Goal: Information Seeking & Learning: Check status

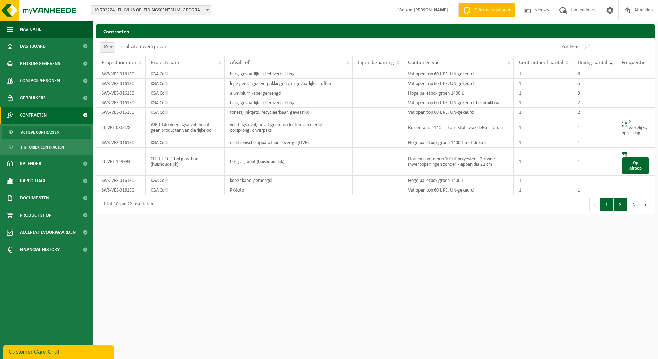
click at [624, 206] on button "2" at bounding box center [620, 205] width 13 height 14
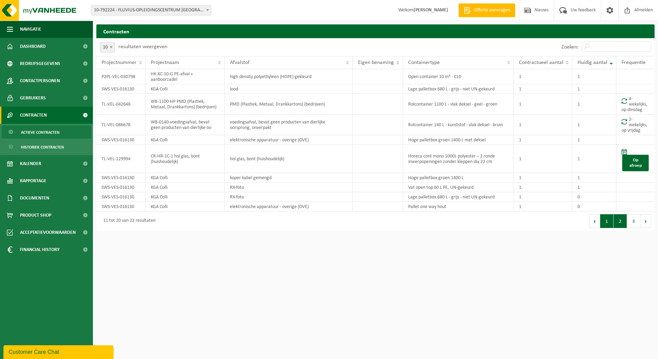
click at [611, 225] on button "1" at bounding box center [606, 221] width 13 height 14
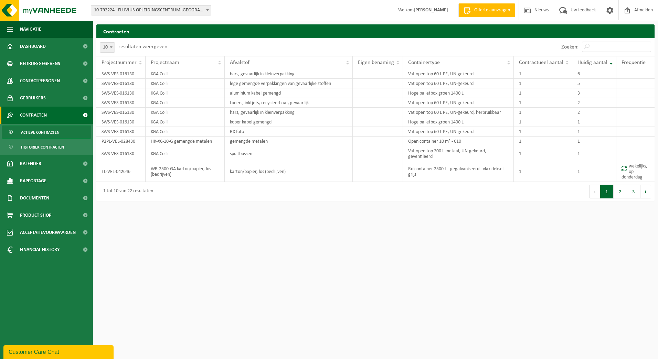
click at [211, 14] on span at bounding box center [207, 10] width 7 height 9
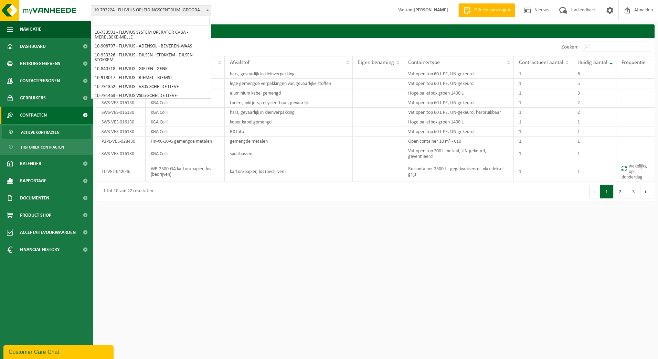
scroll to position [4397, 0]
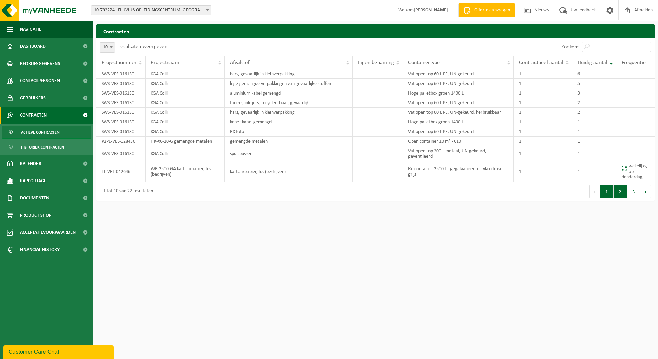
click at [623, 195] on button "2" at bounding box center [620, 192] width 13 height 14
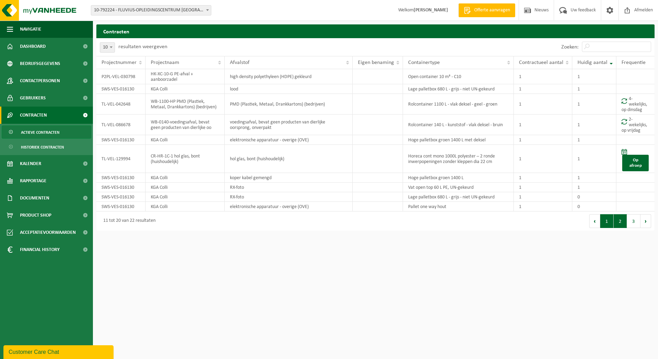
click at [607, 224] on button "1" at bounding box center [606, 221] width 13 height 14
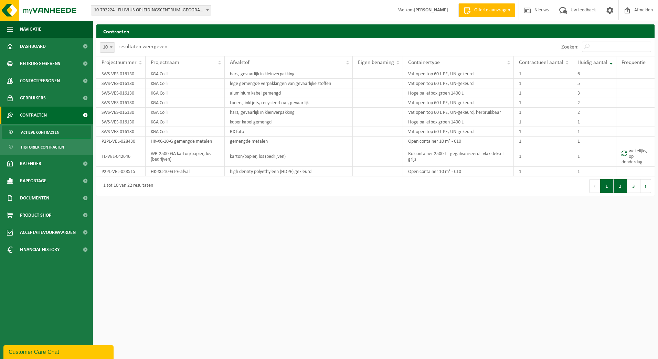
click at [619, 189] on button "2" at bounding box center [620, 186] width 13 height 14
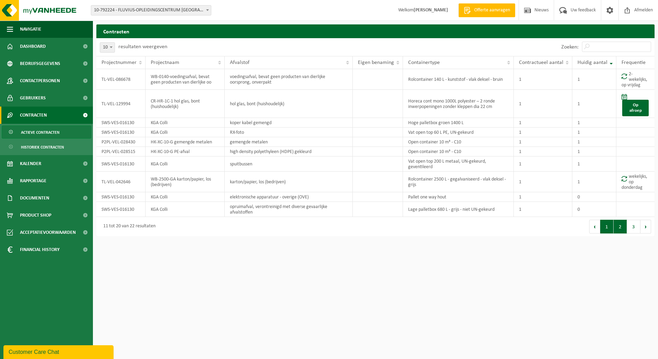
click at [602, 230] on button "1" at bounding box center [606, 227] width 13 height 14
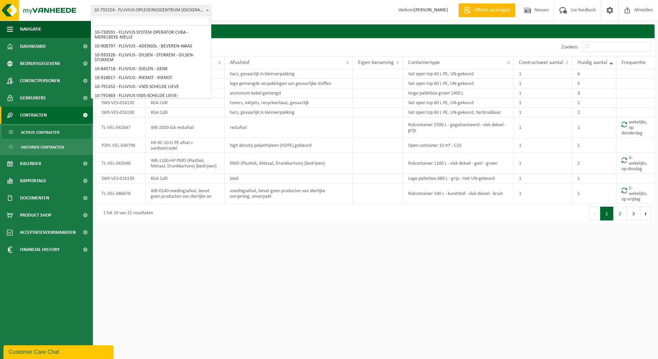
click at [201, 8] on span "10-792224 - FLUVIUS-OPLEIDINGSCENTRUM [GEOGRAPHIC_DATA]/[GEOGRAPHIC_DATA]" at bounding box center [151, 11] width 120 height 10
select select "30281"
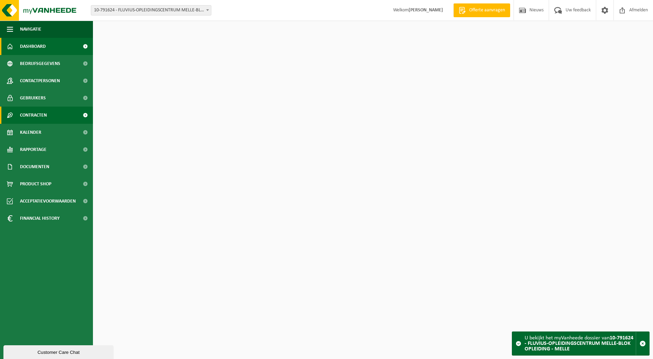
click at [40, 122] on span "Contracten" at bounding box center [33, 115] width 27 height 17
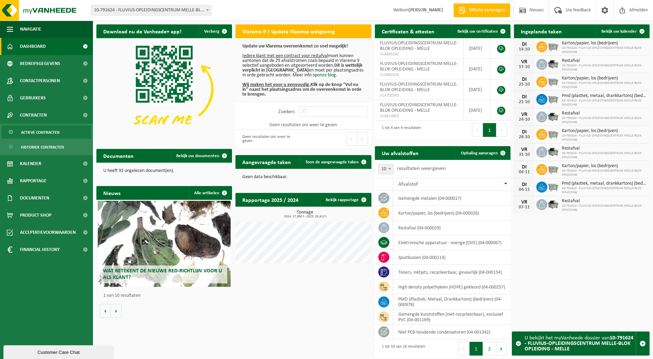
click at [41, 133] on span "Actieve contracten" at bounding box center [40, 132] width 39 height 13
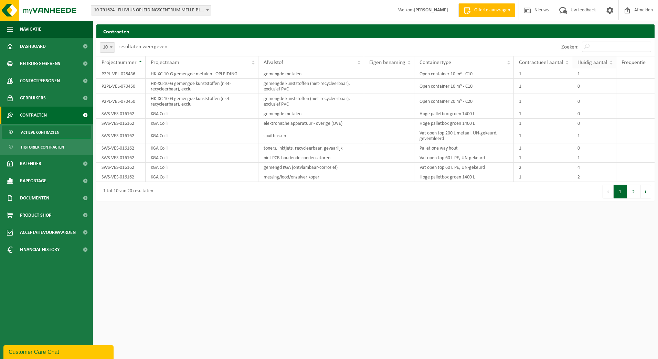
click at [596, 59] on th "Huidig aantal" at bounding box center [595, 62] width 44 height 13
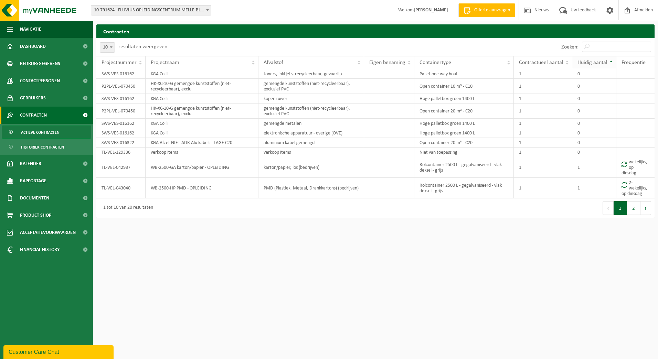
click at [596, 62] on span "Huidig aantal" at bounding box center [593, 63] width 30 height 6
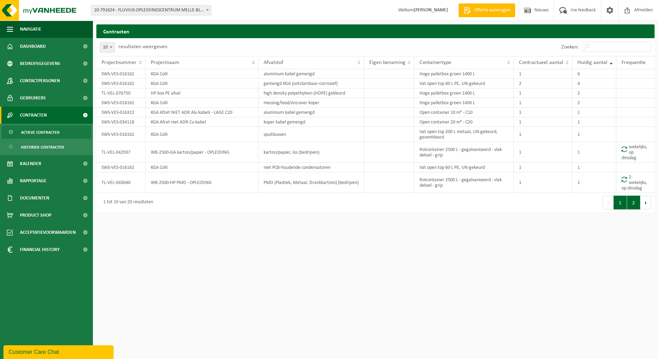
click at [630, 203] on button "2" at bounding box center [633, 203] width 13 height 14
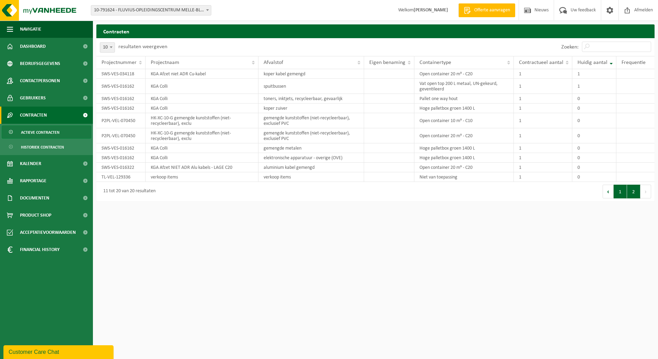
click at [622, 195] on button "1" at bounding box center [620, 192] width 13 height 14
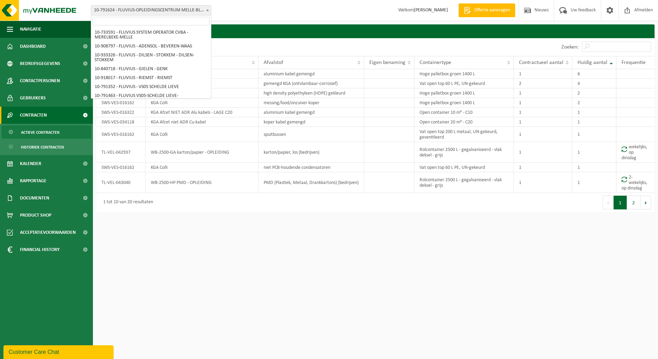
click at [204, 12] on span at bounding box center [207, 10] width 7 height 9
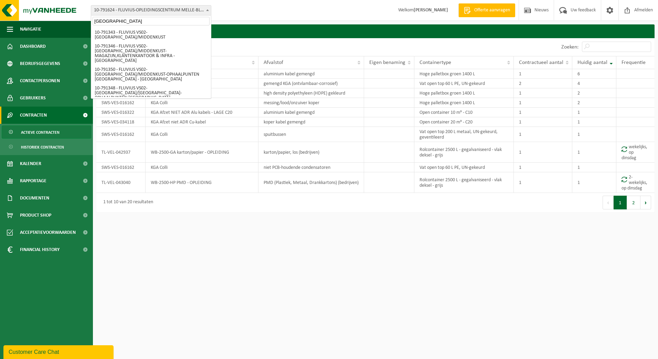
type input "brugge"
select select "156804"
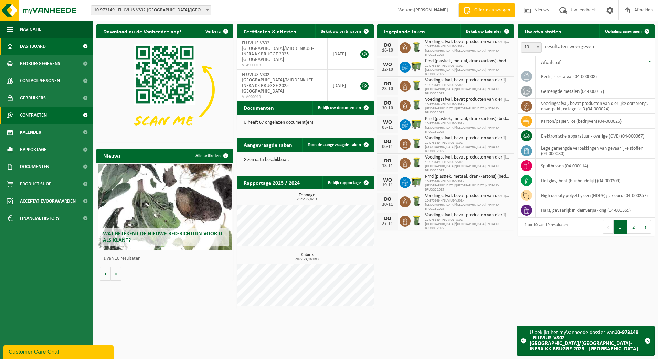
click at [40, 114] on span "Contracten" at bounding box center [33, 115] width 27 height 17
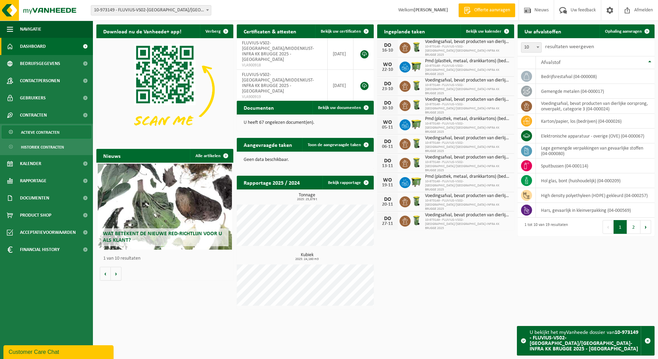
click at [35, 133] on span "Actieve contracten" at bounding box center [40, 132] width 39 height 13
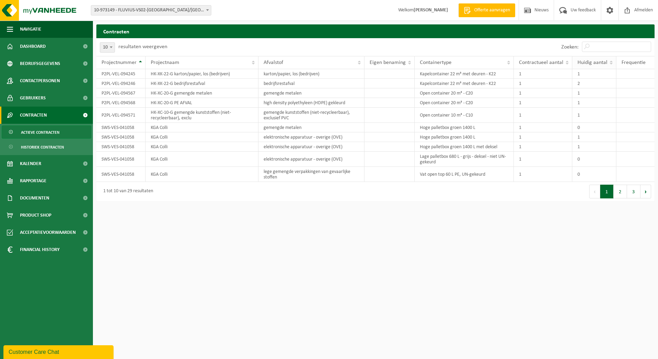
click at [596, 65] on span "Huidig aantal" at bounding box center [593, 63] width 30 height 6
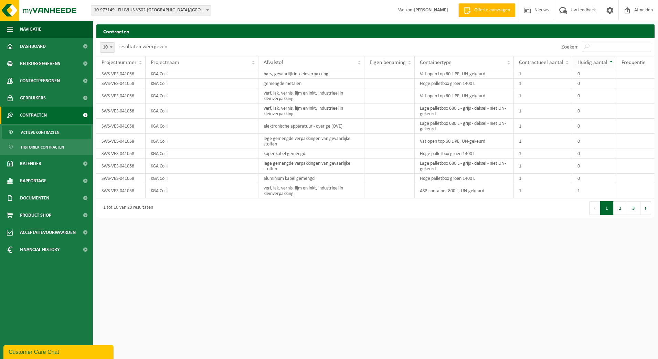
click at [596, 65] on span "Huidig aantal" at bounding box center [593, 63] width 30 height 6
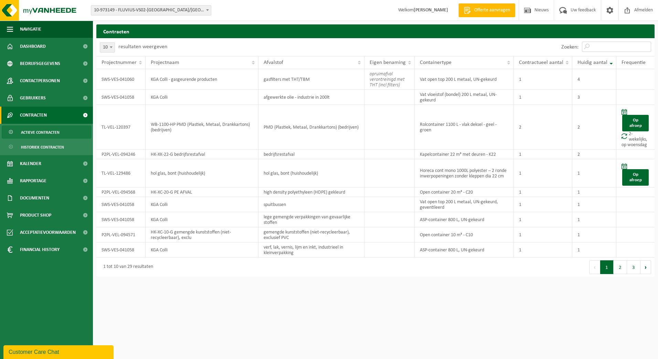
click at [602, 50] on input "Zoeken:" at bounding box center [616, 47] width 69 height 10
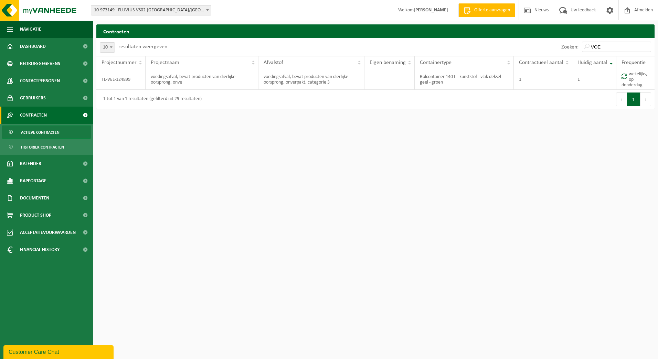
click at [463, 235] on html "Vestiging: 10-733591 - FLUVIUS SYSTEM OPERATOR CVBA - MERELBEKE-MELLE 10-908797…" at bounding box center [329, 179] width 658 height 359
drag, startPoint x: 610, startPoint y: 47, endPoint x: 566, endPoint y: 43, distance: 43.9
click at [566, 43] on div "Zoeken: VOE" at bounding box center [606, 47] width 97 height 18
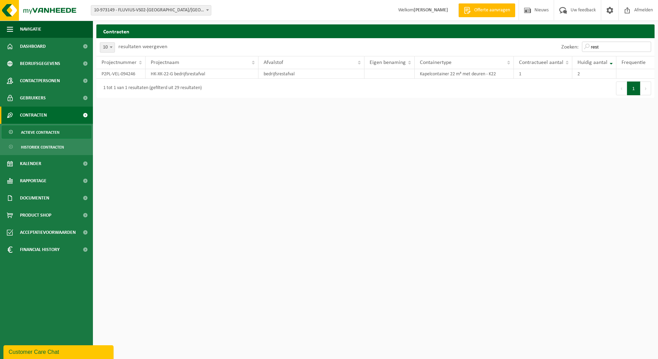
drag, startPoint x: 618, startPoint y: 49, endPoint x: 551, endPoint y: 50, distance: 66.5
click at [551, 50] on div "Zoeken: rest" at bounding box center [515, 47] width 279 height 18
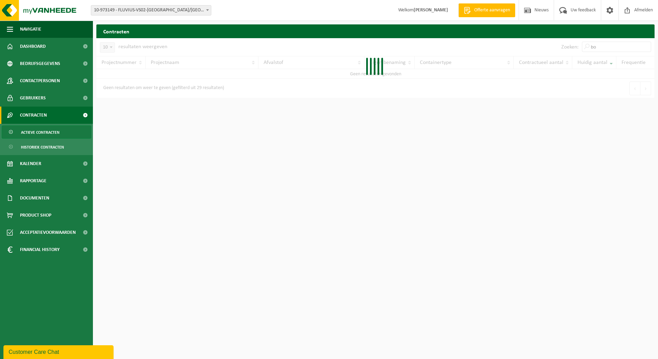
type input "b"
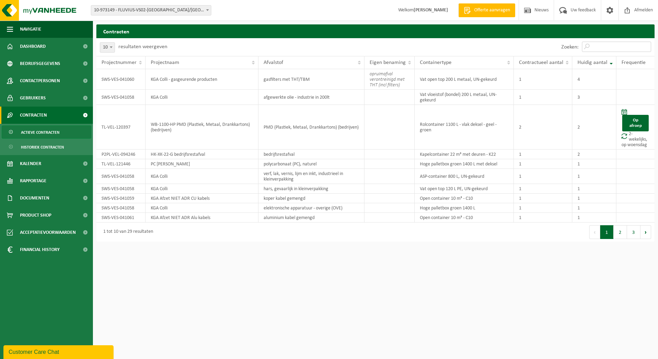
click at [592, 43] on input "Zoeken:" at bounding box center [616, 47] width 69 height 10
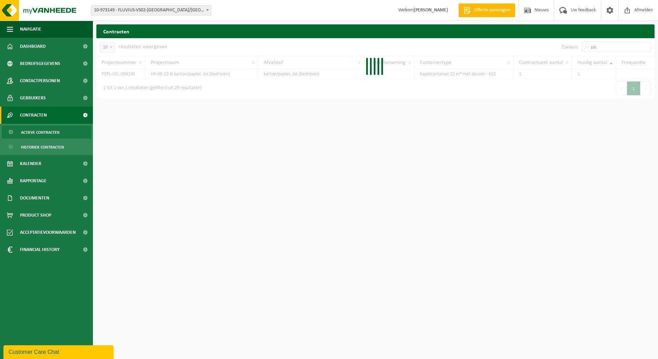
type input "p"
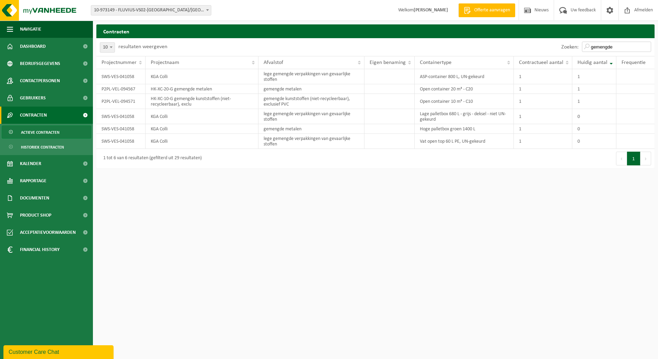
drag, startPoint x: 628, startPoint y: 48, endPoint x: 560, endPoint y: 39, distance: 68.1
click at [560, 39] on div "Zoeken: gemengde" at bounding box center [606, 47] width 97 height 18
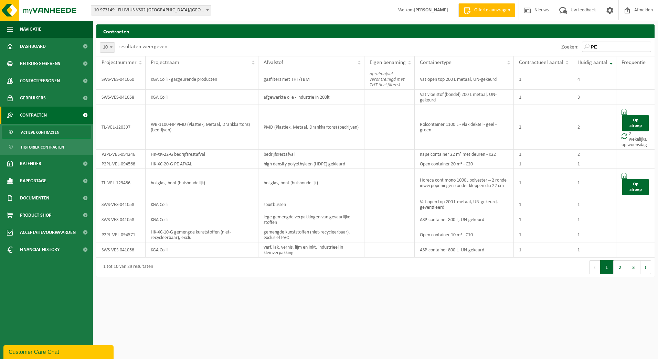
click at [606, 46] on input "PE" at bounding box center [616, 47] width 69 height 10
type input "P"
type input "l"
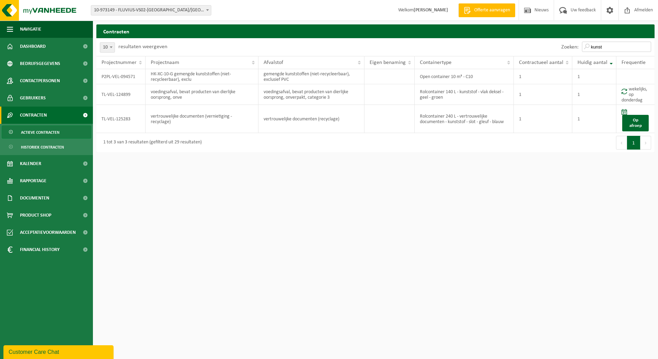
drag, startPoint x: 607, startPoint y: 45, endPoint x: 506, endPoint y: 39, distance: 101.0
click at [506, 39] on div "Zoeken: kunst" at bounding box center [515, 47] width 279 height 18
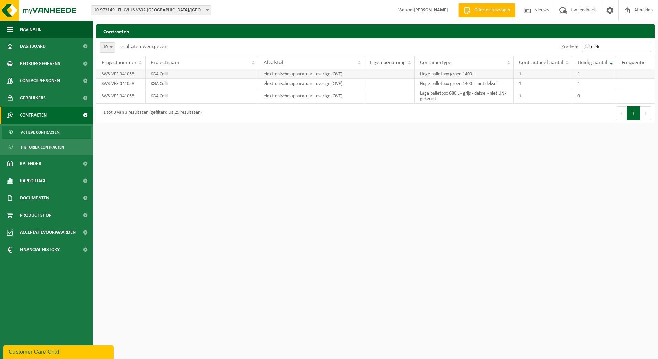
type input "elek"
drag, startPoint x: 601, startPoint y: 49, endPoint x: 534, endPoint y: 49, distance: 67.1
click at [534, 49] on div "Zoeken: elek" at bounding box center [515, 47] width 279 height 18
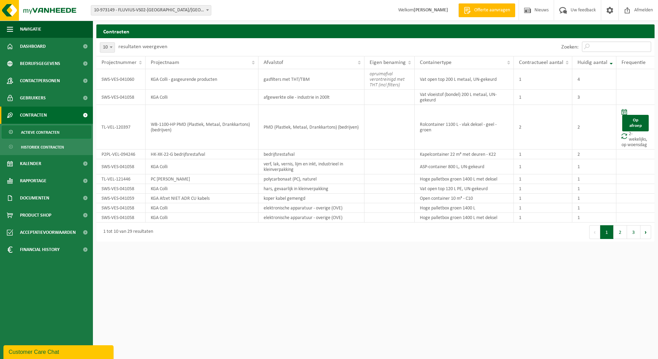
click at [602, 49] on input "Zoeken:" at bounding box center [616, 47] width 69 height 10
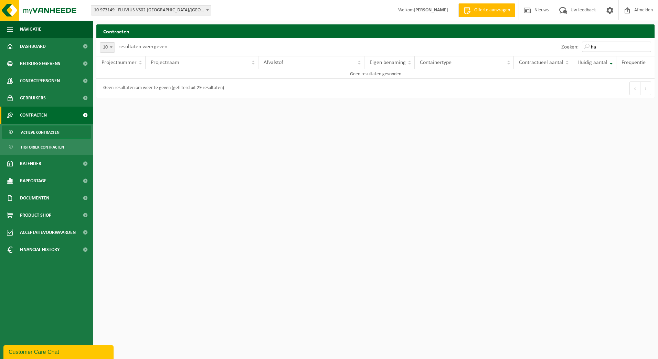
type input "h"
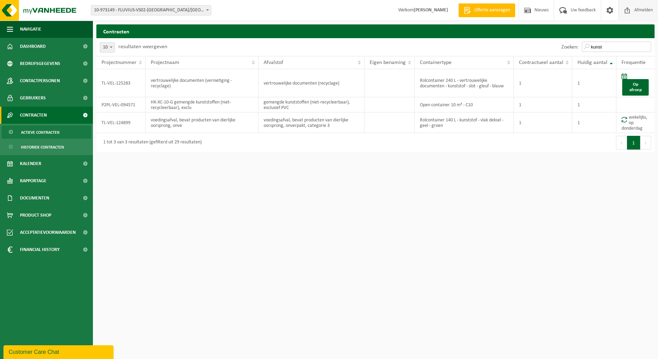
type input "kunst"
drag, startPoint x: 625, startPoint y: 46, endPoint x: 573, endPoint y: 46, distance: 52.0
click at [573, 46] on div "Zoeken: kunst" at bounding box center [606, 47] width 97 height 18
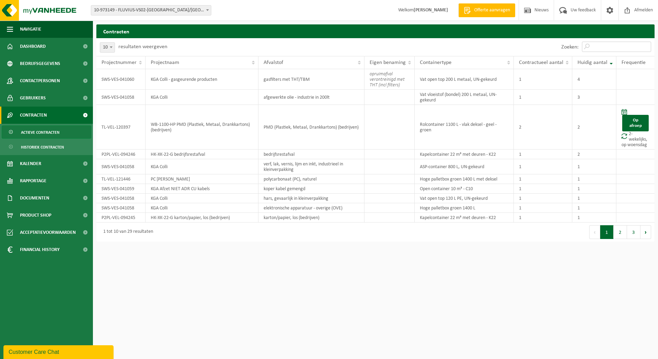
click at [603, 48] on input "Zoeken:" at bounding box center [616, 47] width 69 height 10
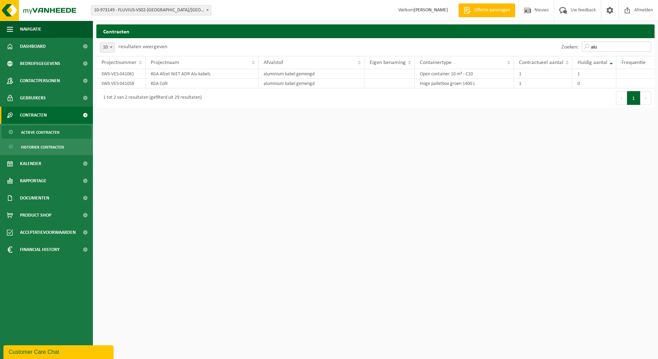
click at [599, 48] on input "alu" at bounding box center [616, 47] width 69 height 10
type input "a"
click at [618, 48] on input "kop" at bounding box center [616, 47] width 69 height 10
type input "k"
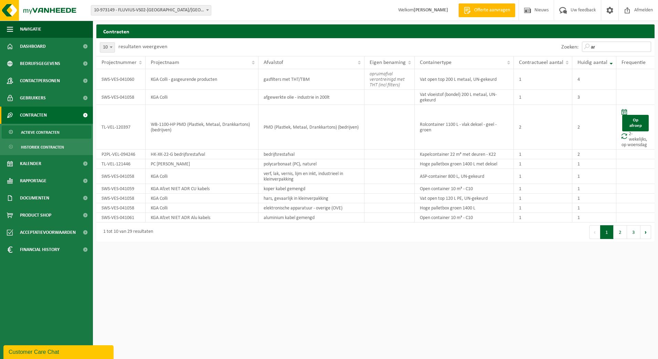
type input "a"
click at [621, 234] on button "2" at bounding box center [620, 232] width 13 height 14
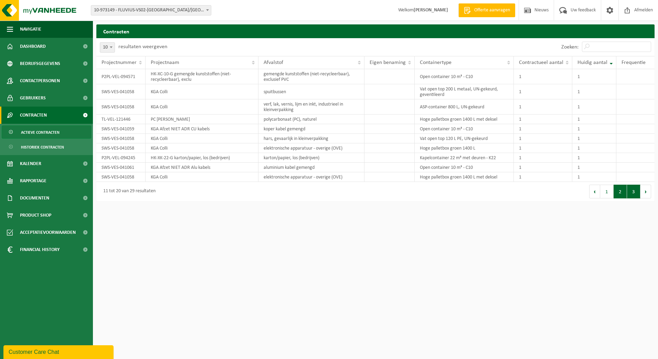
click at [631, 196] on button "3" at bounding box center [633, 192] width 13 height 14
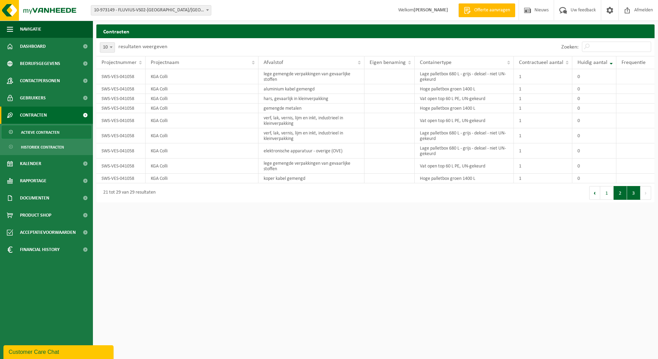
click at [624, 197] on button "2" at bounding box center [620, 193] width 13 height 14
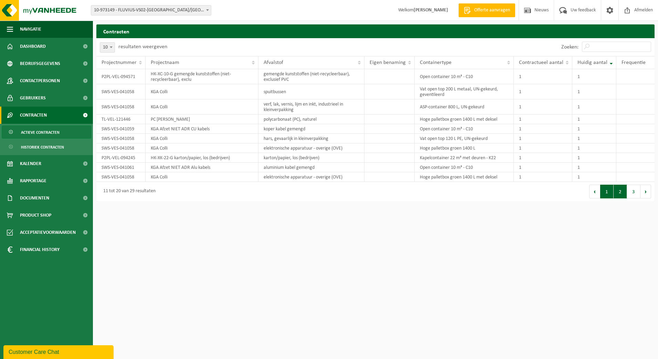
click at [606, 189] on button "1" at bounding box center [606, 192] width 13 height 14
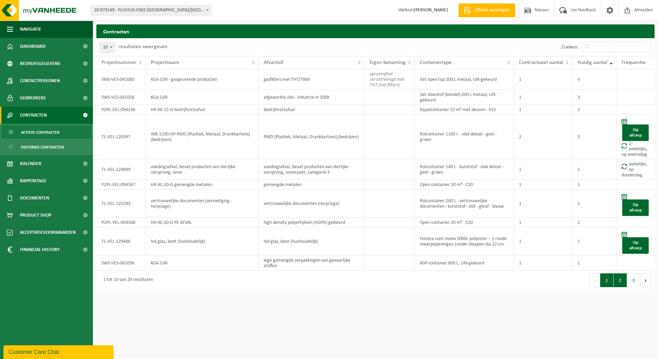
click at [621, 280] on button "2" at bounding box center [620, 281] width 13 height 14
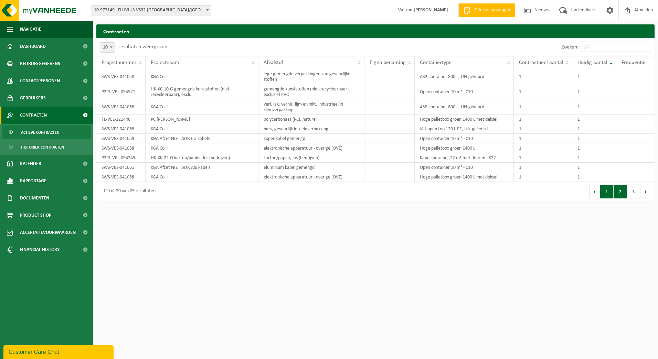
click at [610, 194] on button "1" at bounding box center [606, 192] width 13 height 14
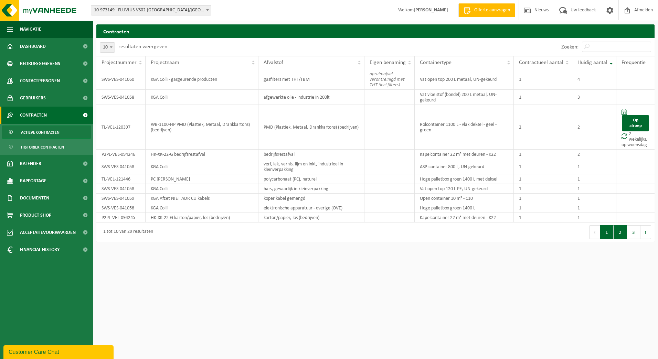
click at [622, 234] on button "2" at bounding box center [620, 232] width 13 height 14
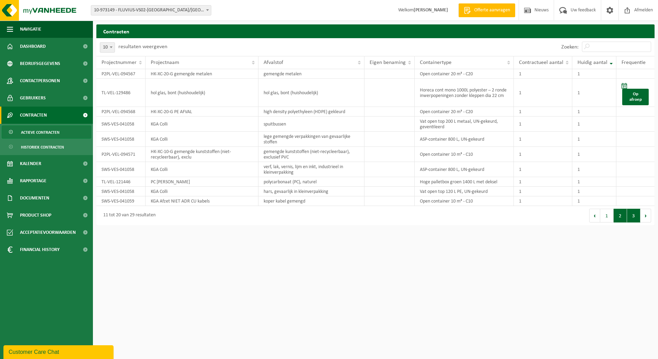
click at [636, 212] on button "3" at bounding box center [633, 216] width 13 height 14
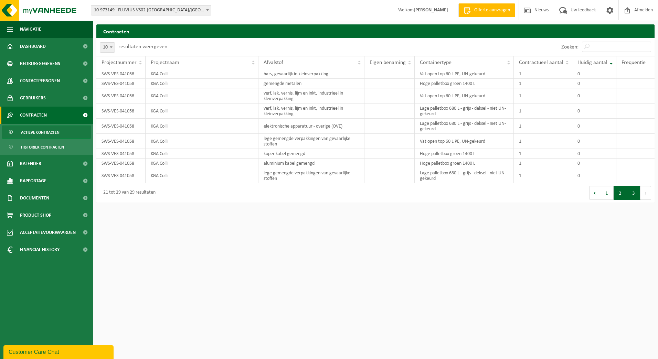
click at [617, 190] on button "2" at bounding box center [620, 193] width 13 height 14
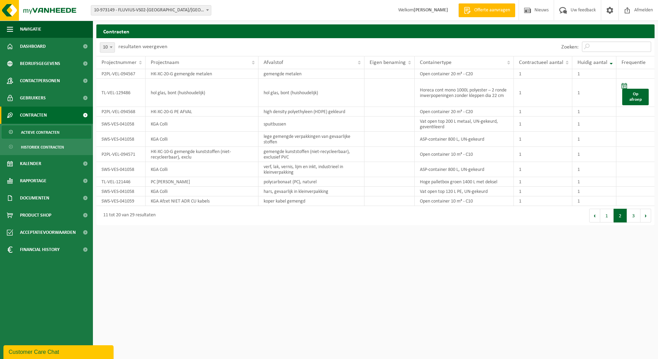
click at [598, 47] on input "Zoeken:" at bounding box center [616, 47] width 69 height 10
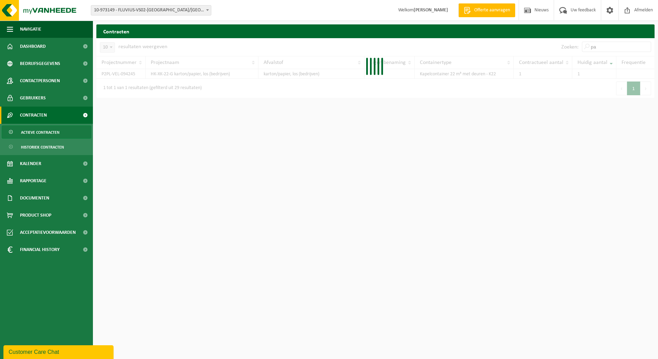
type input "p"
type input "rest"
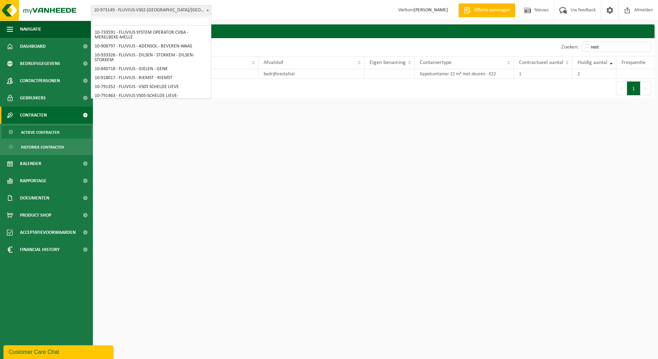
click at [208, 10] on b at bounding box center [207, 10] width 3 height 2
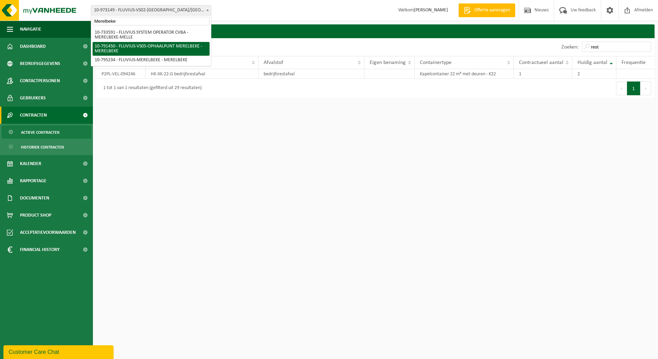
type input "Merelbeke"
select select "30216"
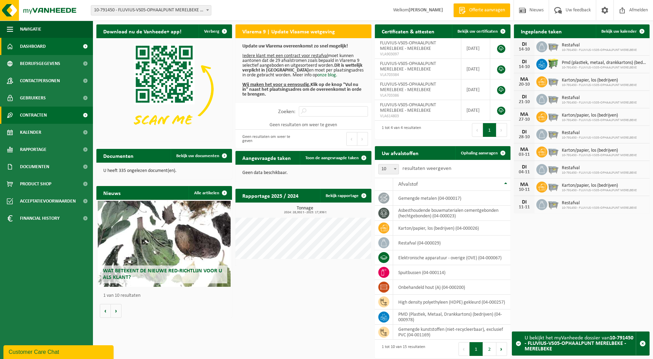
click at [68, 111] on link "Contracten" at bounding box center [46, 115] width 93 height 17
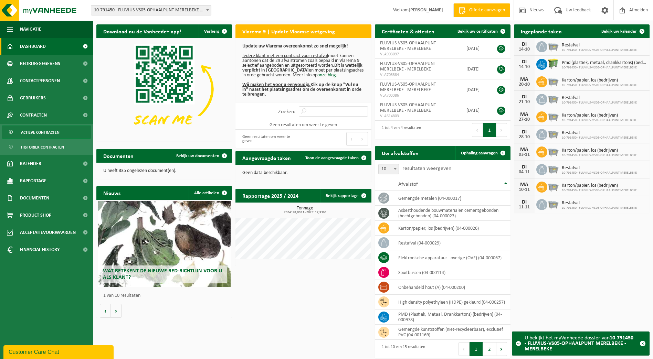
click at [41, 136] on span "Actieve contracten" at bounding box center [40, 132] width 39 height 13
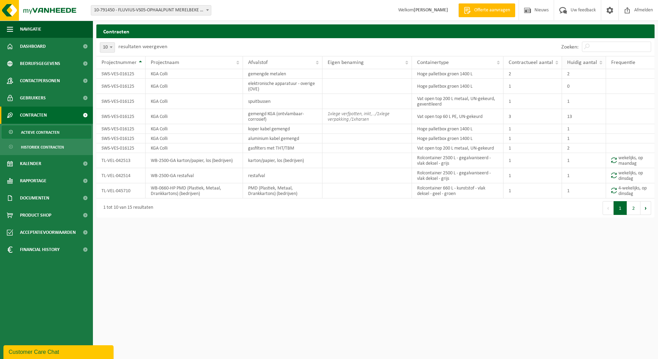
click at [585, 63] on span "Huidig aantal" at bounding box center [582, 63] width 30 height 6
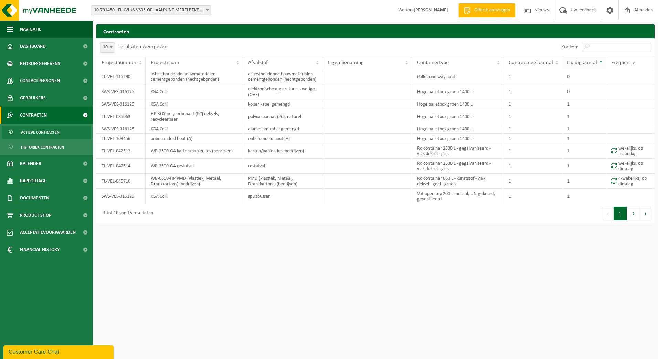
click at [585, 63] on span "Huidig aantal" at bounding box center [582, 63] width 30 height 6
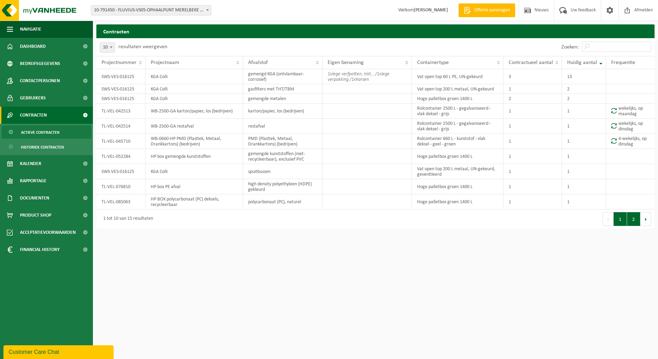
click at [633, 220] on button "2" at bounding box center [633, 219] width 13 height 14
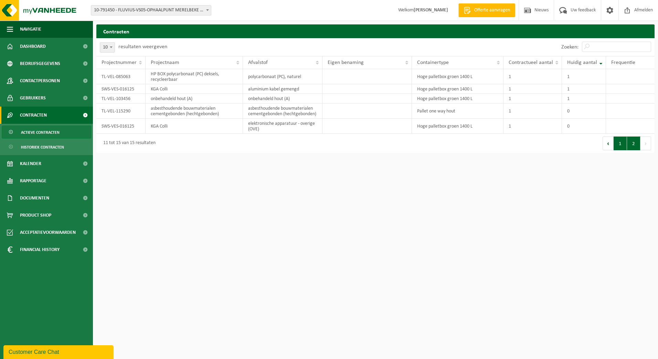
click at [623, 141] on button "1" at bounding box center [620, 144] width 13 height 14
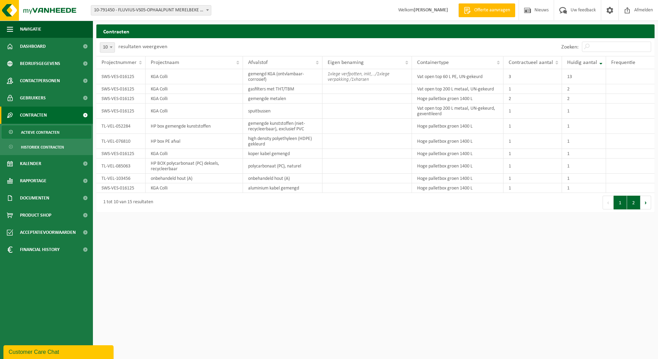
click at [635, 204] on button "2" at bounding box center [633, 203] width 13 height 14
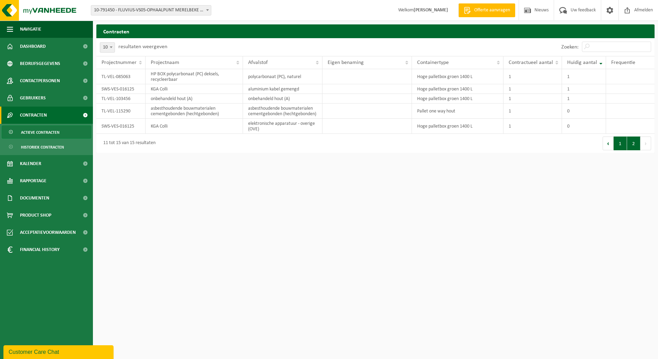
click at [618, 144] on button "1" at bounding box center [620, 144] width 13 height 14
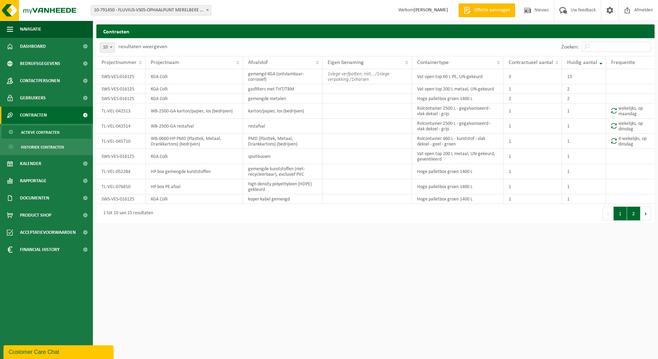
click at [635, 211] on button "2" at bounding box center [633, 214] width 13 height 14
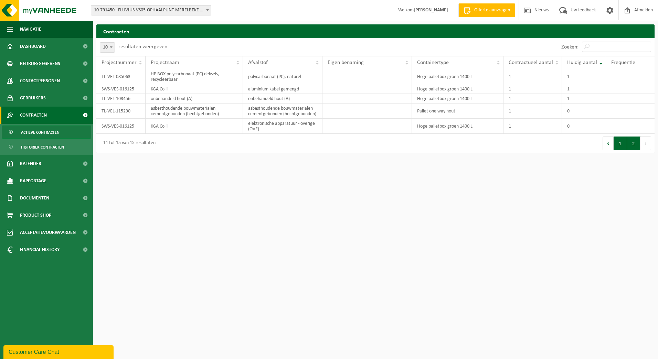
click at [620, 148] on button "1" at bounding box center [620, 144] width 13 height 14
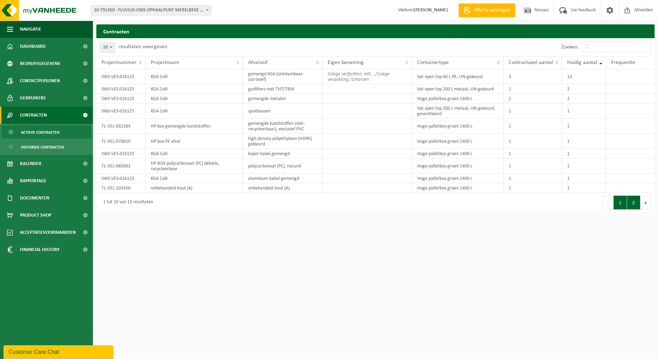
click at [636, 207] on button "2" at bounding box center [633, 203] width 13 height 14
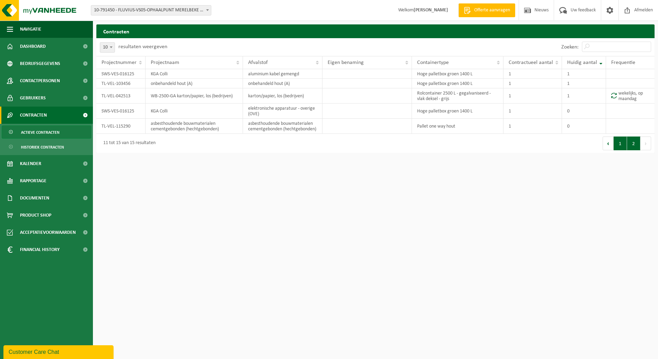
click at [619, 148] on button "1" at bounding box center [620, 144] width 13 height 14
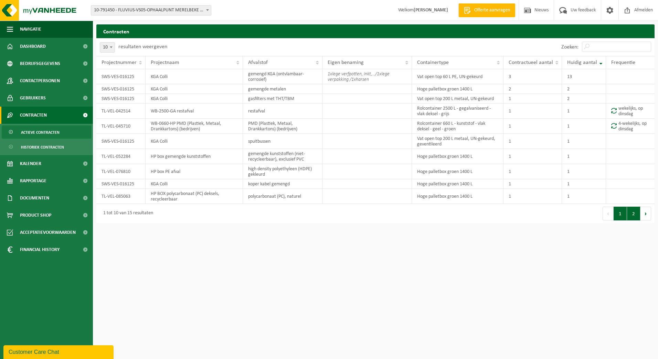
click at [636, 216] on button "2" at bounding box center [633, 214] width 13 height 14
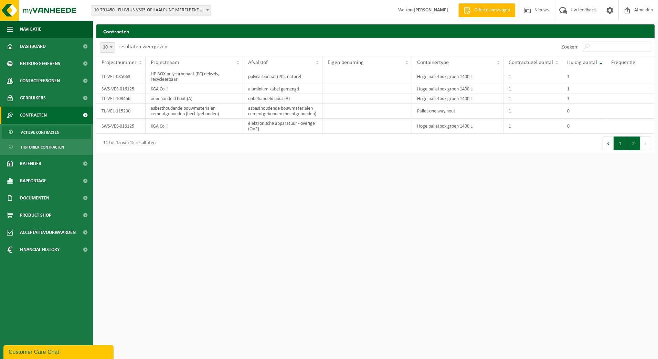
click at [620, 142] on button "1" at bounding box center [620, 144] width 13 height 14
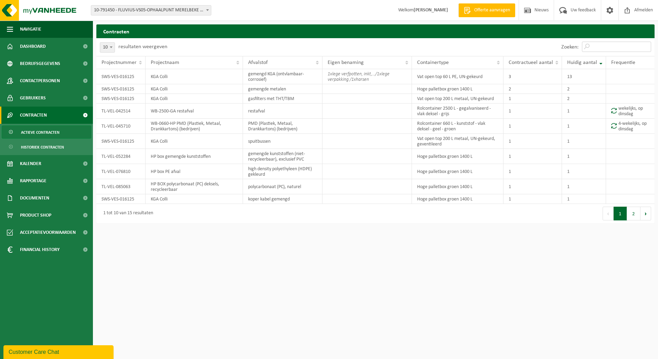
click at [614, 45] on input "Zoeken:" at bounding box center [616, 47] width 69 height 10
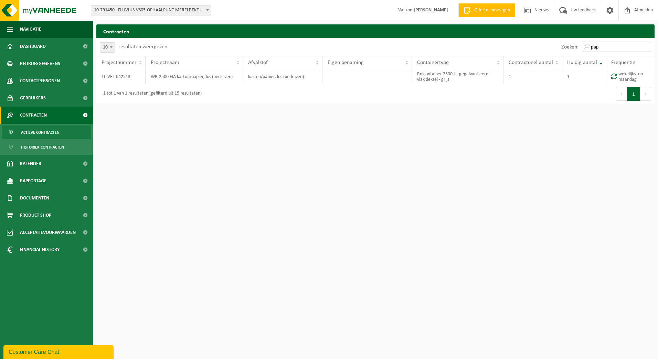
type input "pap"
click at [571, 172] on html "Vestiging: 10-733591 - FLUVIUS SYSTEM OPERATOR CVBA - MERELBEKE-MELLE 10-908797…" at bounding box center [329, 179] width 658 height 359
drag, startPoint x: 608, startPoint y: 45, endPoint x: 564, endPoint y: 45, distance: 44.1
click at [564, 45] on div "Zoeken: pap" at bounding box center [606, 47] width 97 height 18
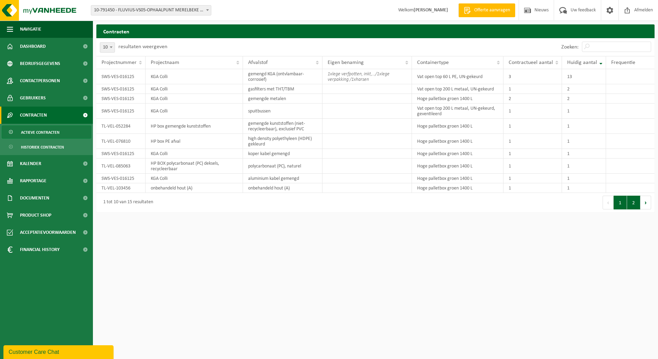
click at [632, 207] on button "2" at bounding box center [633, 203] width 13 height 14
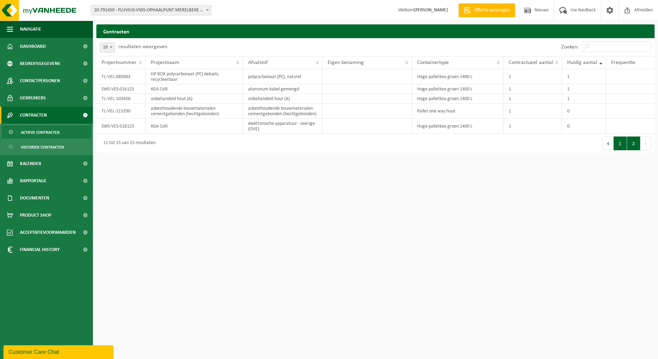
click at [618, 146] on button "1" at bounding box center [620, 144] width 13 height 14
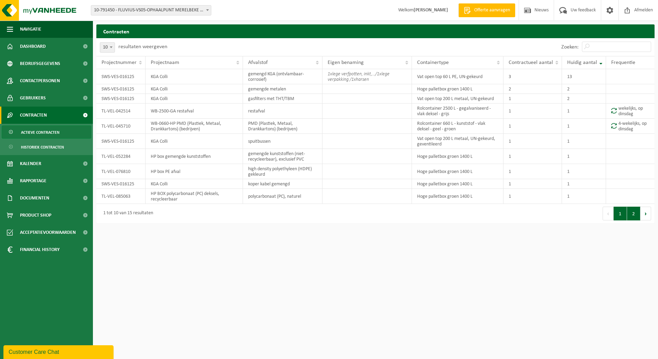
click at [633, 217] on button "2" at bounding box center [633, 214] width 13 height 14
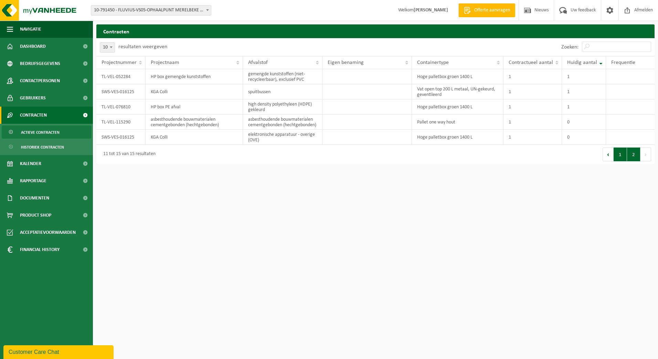
click at [624, 154] on button "1" at bounding box center [620, 155] width 13 height 14
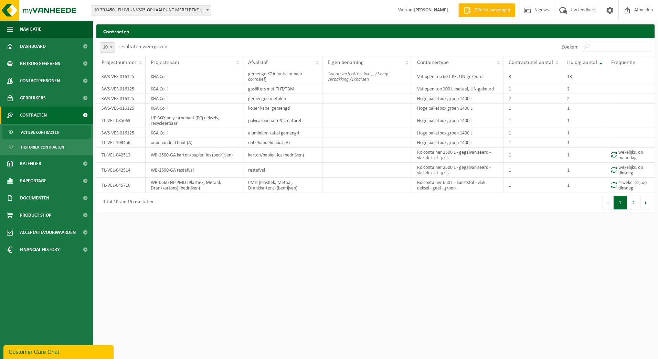
click at [202, 14] on span "10-791450 - FLUVIUS-VS05-OPHAALPUNT MERELBEKE - MERELBEKE" at bounding box center [151, 11] width 120 height 10
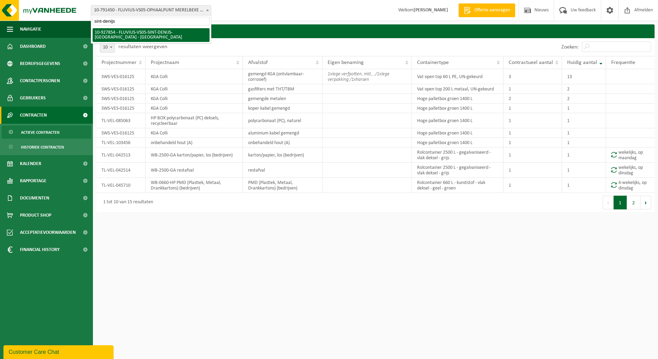
type input "sint-denijs"
select select "133075"
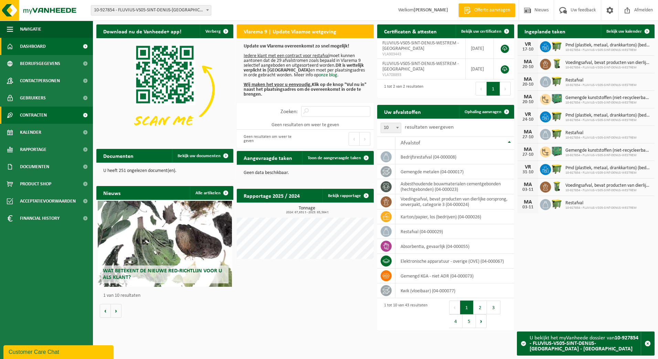
click at [41, 115] on span "Contracten" at bounding box center [33, 115] width 27 height 17
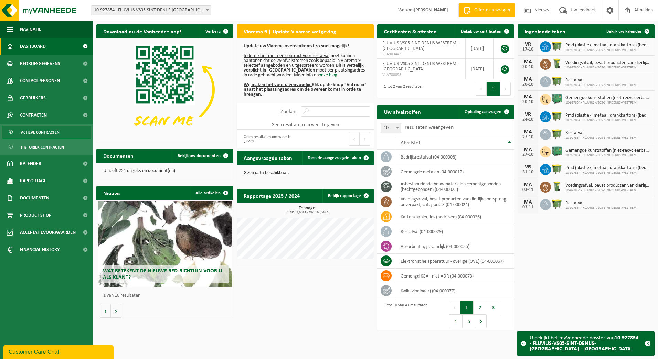
click at [40, 132] on span "Actieve contracten" at bounding box center [40, 132] width 39 height 13
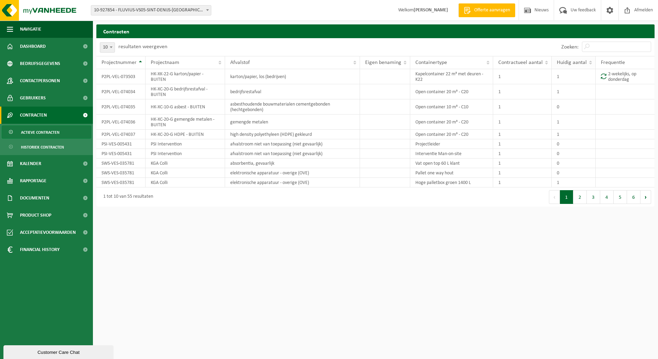
click at [567, 60] on span "Huidig aantal" at bounding box center [572, 63] width 30 height 6
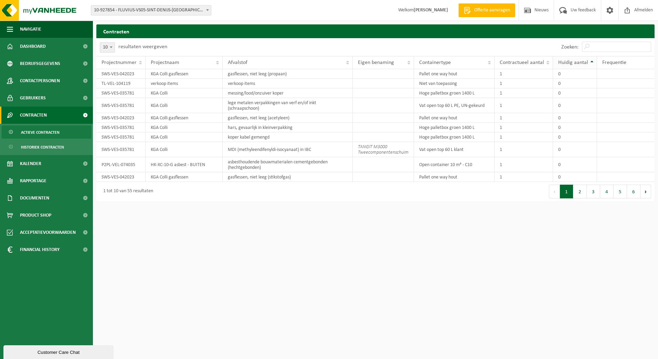
click at [567, 60] on span "Huidig aantal" at bounding box center [573, 63] width 30 height 6
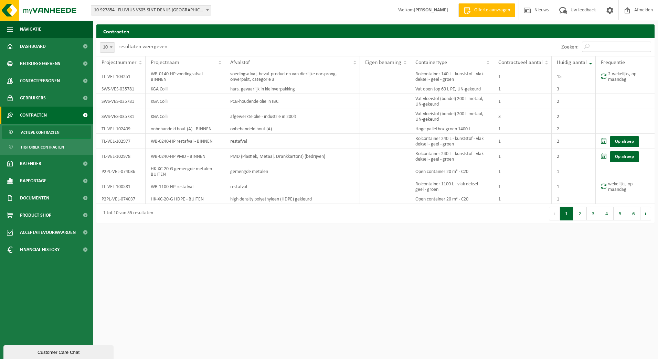
click at [631, 42] on input "Zoeken:" at bounding box center [616, 47] width 69 height 10
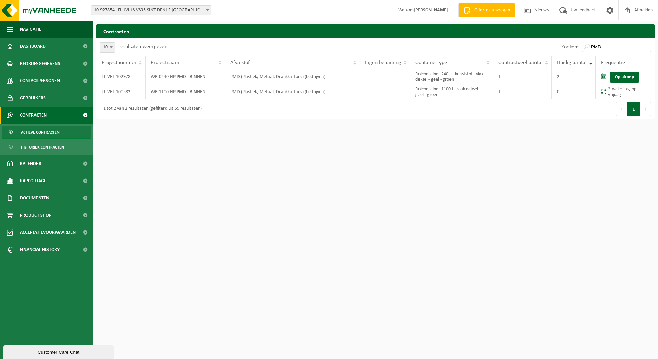
drag, startPoint x: 616, startPoint y: 53, endPoint x: 616, endPoint y: 49, distance: 3.8
click at [616, 53] on div "Zoeken: PMD" at bounding box center [606, 47] width 97 height 18
click at [616, 49] on input "PMD" at bounding box center [616, 47] width 69 height 10
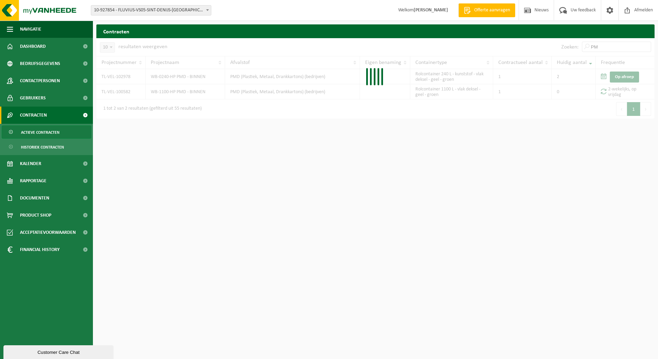
type input "P"
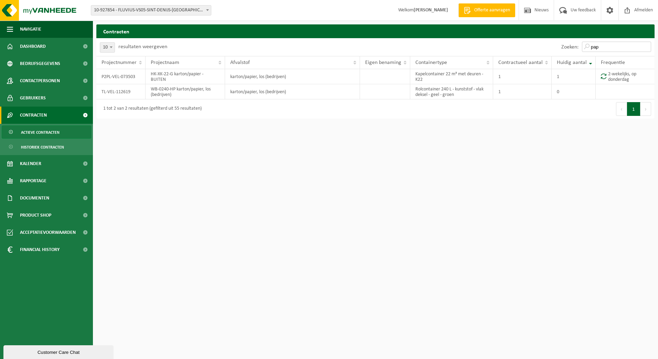
type input "pap"
click at [568, 214] on html "Vestiging: 10-733591 - FLUVIUS SYSTEM OPERATOR CVBA - MERELBEKE-MELLE 10-908797…" at bounding box center [329, 179] width 658 height 359
drag, startPoint x: 605, startPoint y: 48, endPoint x: 521, endPoint y: 34, distance: 85.5
click at [521, 34] on div "Contracten Even geduld. Door de grote hoeveelheid gegevens duurt het laden even…" at bounding box center [375, 73] width 565 height 98
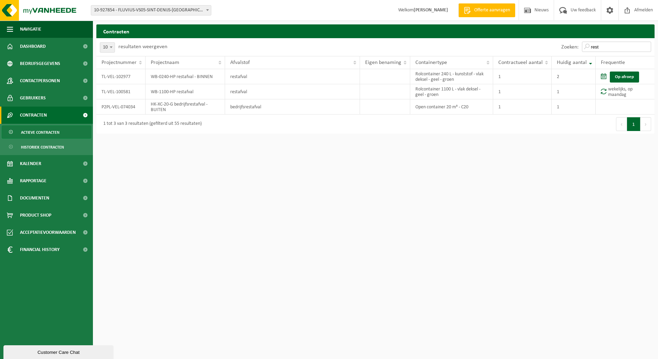
click at [612, 50] on input "rest" at bounding box center [616, 47] width 69 height 10
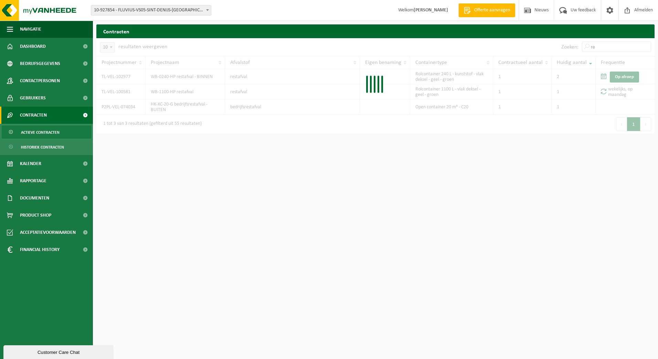
type input "r"
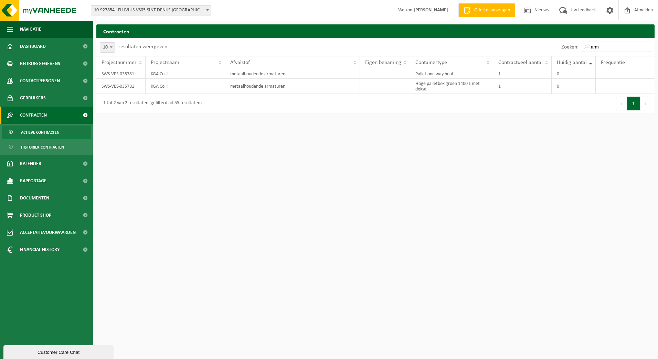
click at [578, 256] on html "Vestiging: 10-733591 - FLUVIUS SYSTEM OPERATOR CVBA - MERELBEKE-MELLE 10-908797…" at bounding box center [329, 179] width 658 height 359
click at [620, 48] on input "arm" at bounding box center [616, 47] width 69 height 10
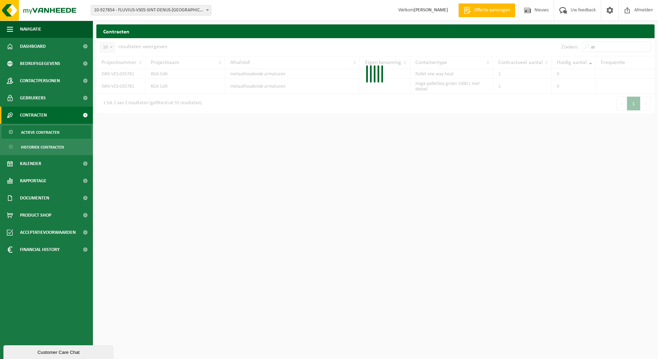
type input "a"
type input "m"
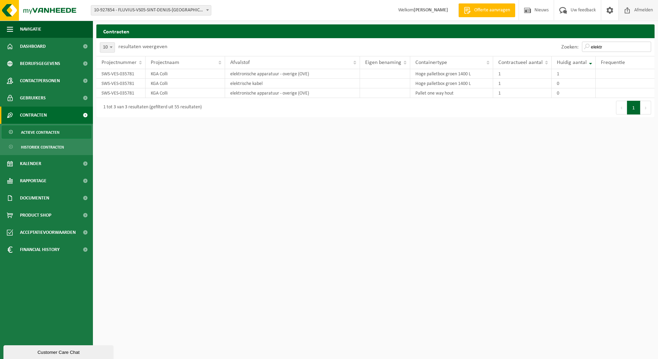
type input "elektr"
click at [606, 44] on input "elektr" at bounding box center [616, 47] width 69 height 10
drag, startPoint x: 606, startPoint y: 44, endPoint x: 586, endPoint y: 42, distance: 20.0
click at [586, 42] on input "elektr" at bounding box center [616, 47] width 69 height 10
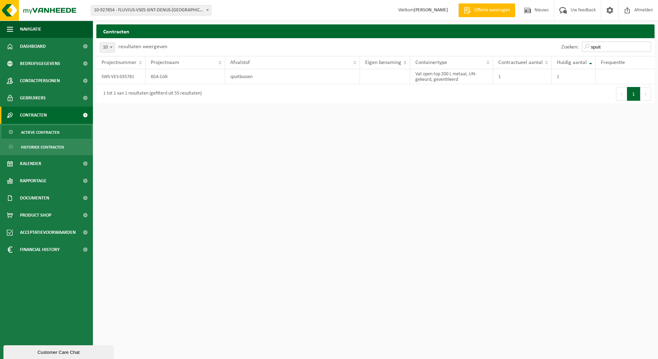
drag, startPoint x: 612, startPoint y: 51, endPoint x: 561, endPoint y: 48, distance: 51.4
click at [561, 48] on div "Zoeken: spuit" at bounding box center [606, 47] width 97 height 18
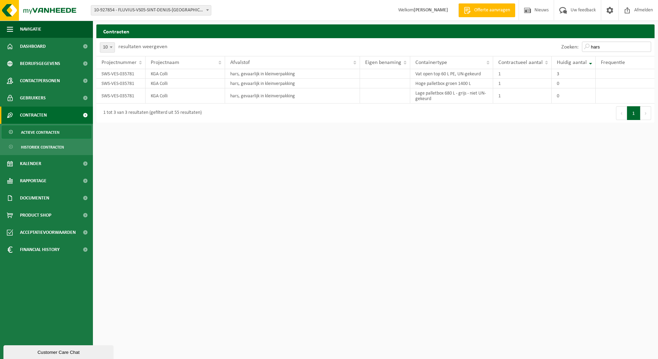
drag, startPoint x: 609, startPoint y: 50, endPoint x: 534, endPoint y: 34, distance: 76.8
click at [534, 34] on div "Contracten Even geduld. Door de grote hoeveelheid gegevens duurt het laden even…" at bounding box center [375, 75] width 565 height 102
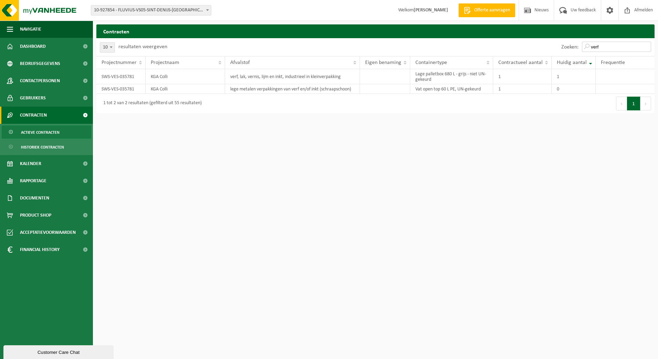
type input "verf"
drag, startPoint x: 613, startPoint y: 49, endPoint x: 543, endPoint y: 39, distance: 70.8
click at [543, 39] on div "Zoeken: verf" at bounding box center [515, 47] width 279 height 18
click at [645, 48] on input "verf" at bounding box center [616, 47] width 69 height 10
click at [648, 46] on input "verf" at bounding box center [616, 47] width 69 height 10
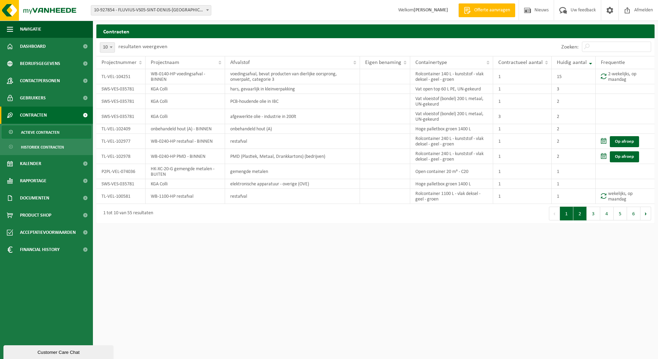
click at [577, 214] on button "2" at bounding box center [580, 214] width 13 height 14
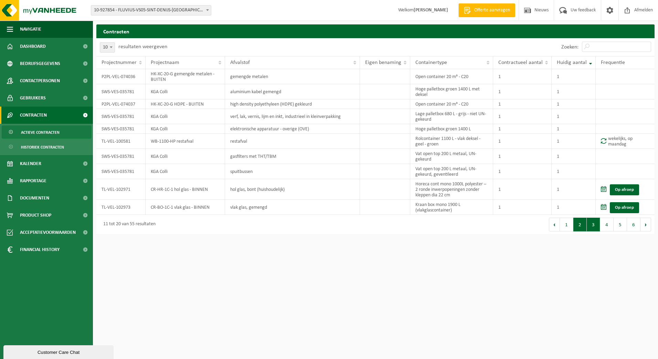
click at [596, 220] on button "3" at bounding box center [593, 225] width 13 height 14
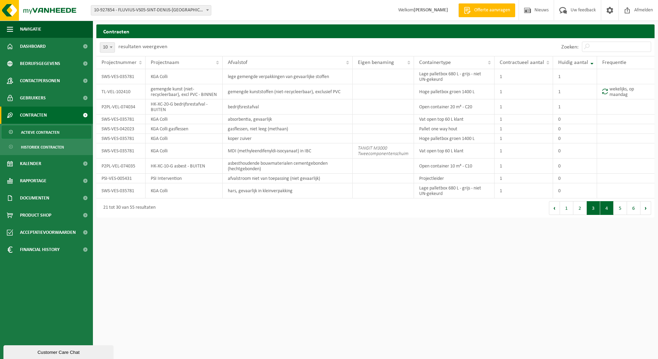
click at [605, 213] on button "4" at bounding box center [606, 208] width 13 height 14
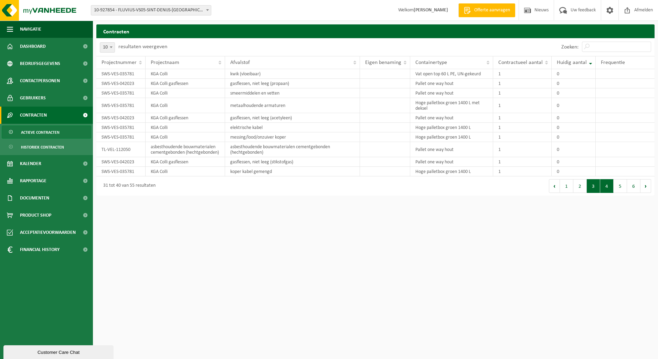
click at [597, 193] on button "3" at bounding box center [593, 186] width 13 height 14
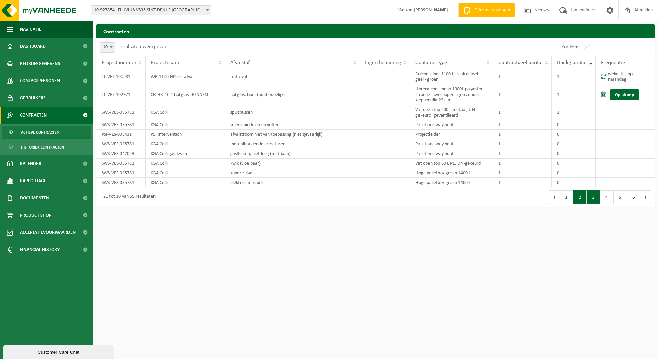
click at [584, 198] on button "2" at bounding box center [580, 197] width 13 height 14
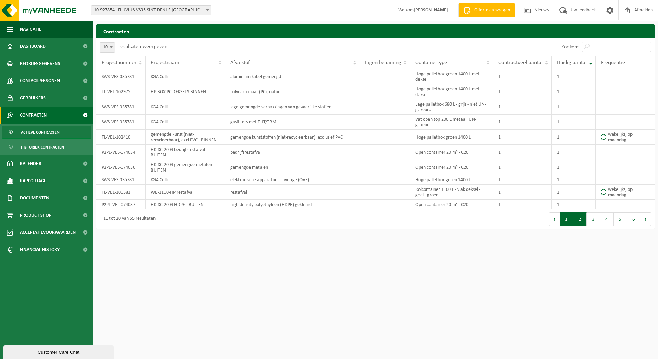
click at [569, 218] on button "1" at bounding box center [566, 219] width 13 height 14
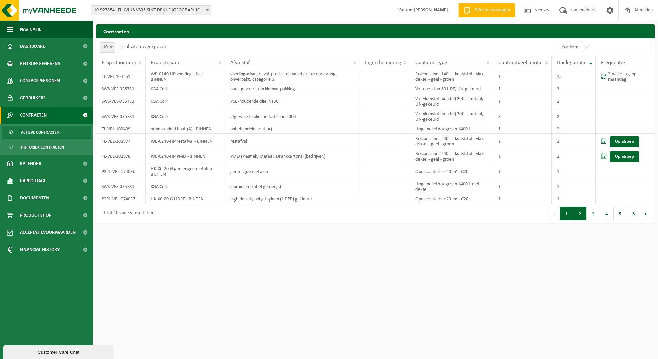
click at [584, 214] on button "2" at bounding box center [580, 214] width 13 height 14
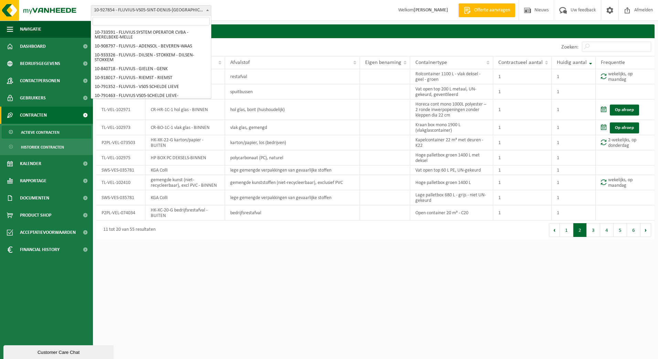
click at [201, 13] on span "10-927854 - FLUVIUS-VS05-SINT-DENIJS-[GEOGRAPHIC_DATA] - [GEOGRAPHIC_DATA]" at bounding box center [151, 11] width 120 height 10
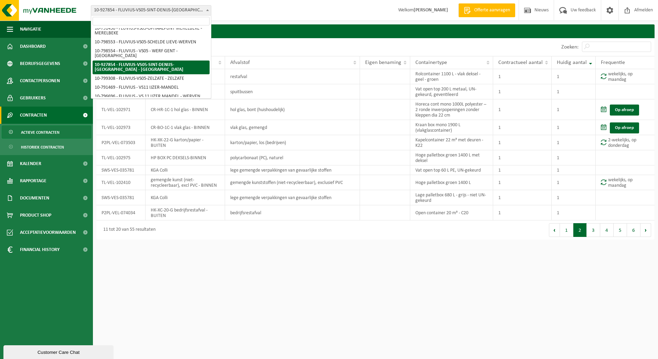
click at [190, 23] on input "search" at bounding box center [151, 21] width 117 height 9
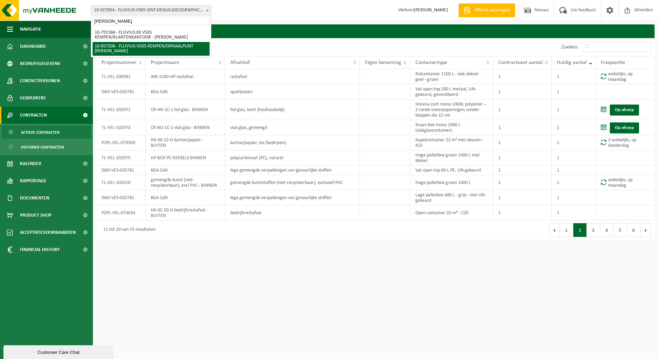
type input "[PERSON_NAME]"
select select "98904"
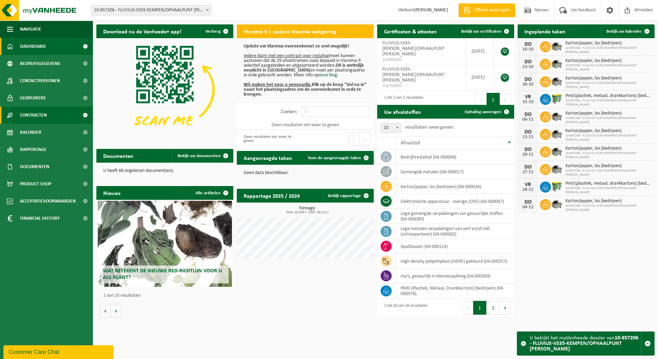
click at [34, 114] on span "Contracten" at bounding box center [33, 115] width 27 height 17
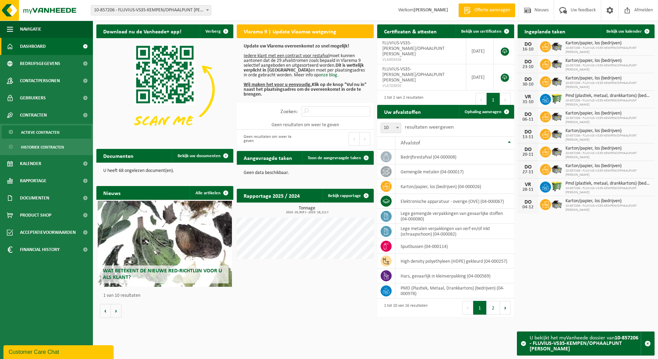
click at [36, 134] on span "Actieve contracten" at bounding box center [40, 132] width 39 height 13
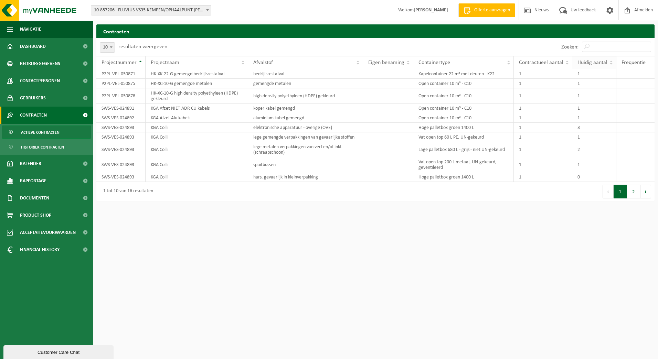
click at [590, 63] on span "Huidig aantal" at bounding box center [593, 63] width 30 height 6
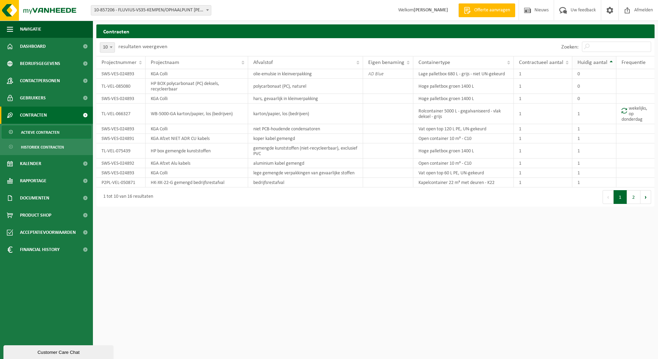
click at [590, 63] on span "Huidig aantal" at bounding box center [593, 63] width 30 height 6
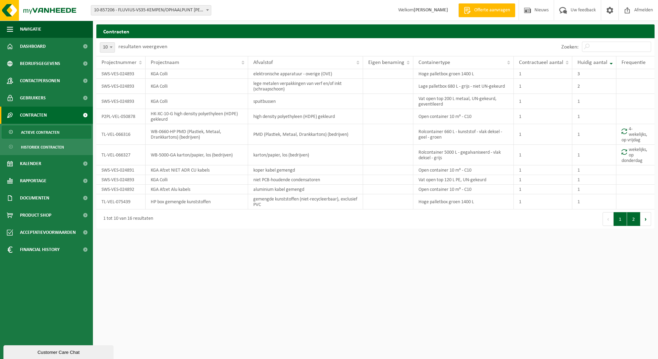
click at [632, 220] on button "2" at bounding box center [633, 219] width 13 height 14
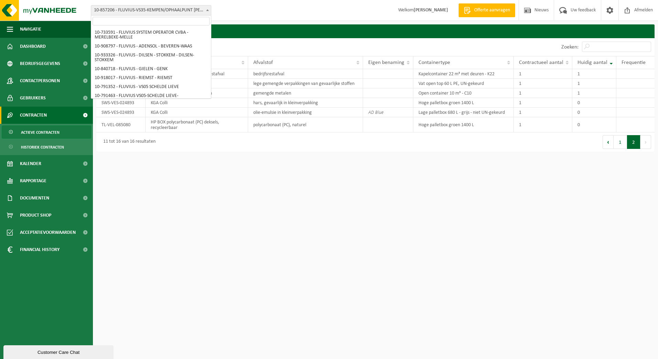
click at [160, 11] on span "10-857206 - FLUVIUS-VS35-KEMPEN/OPHAALPUNT [PERSON_NAME]" at bounding box center [151, 11] width 120 height 10
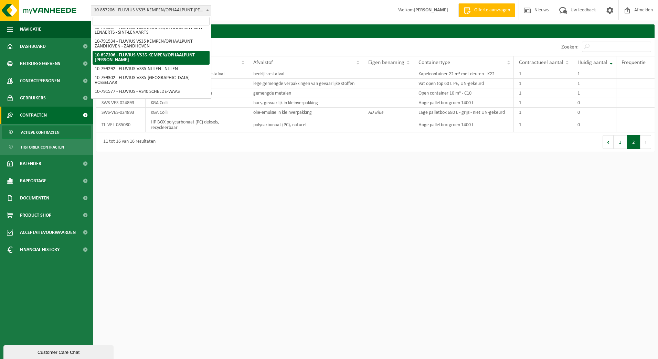
click at [155, 22] on input "search" at bounding box center [151, 21] width 117 height 9
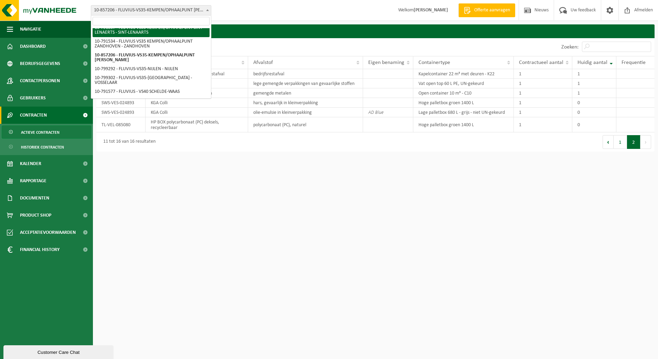
click at [148, 19] on input "search" at bounding box center [151, 21] width 117 height 9
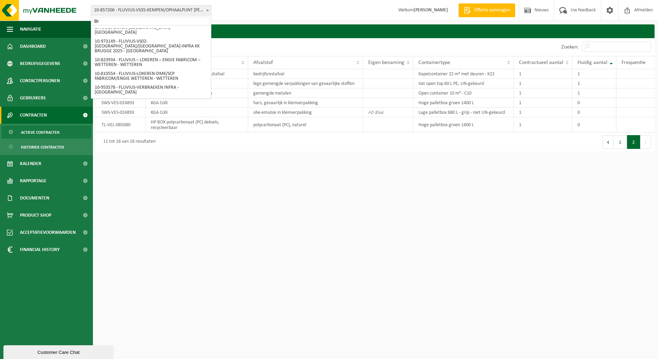
scroll to position [0, 0]
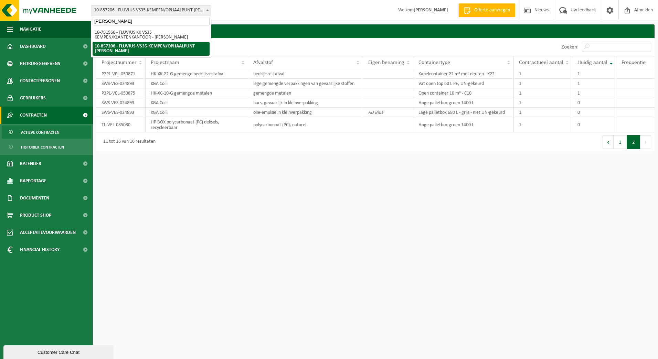
type input "Brecht"
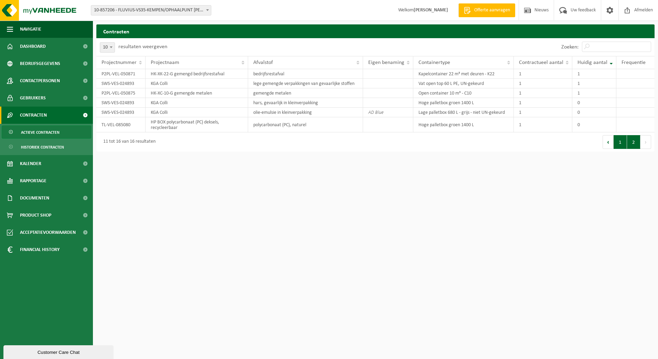
click at [620, 141] on button "1" at bounding box center [620, 142] width 13 height 14
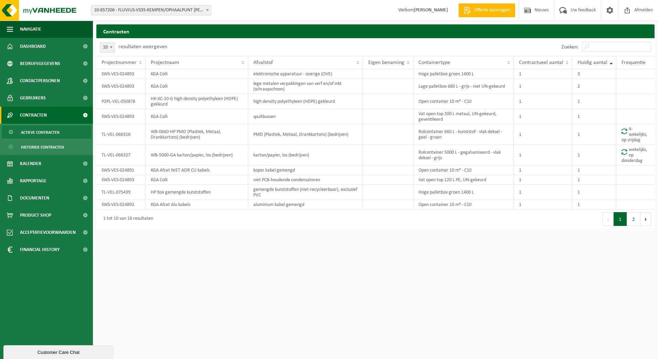
drag, startPoint x: 603, startPoint y: 41, endPoint x: 602, endPoint y: 44, distance: 3.7
click at [602, 41] on div "Zoeken:" at bounding box center [606, 47] width 97 height 18
click at [602, 44] on input "Zoeken:" at bounding box center [616, 47] width 69 height 10
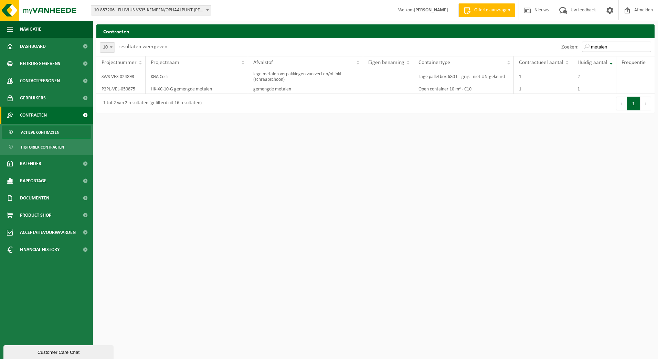
drag, startPoint x: 615, startPoint y: 46, endPoint x: 549, endPoint y: 45, distance: 66.1
click at [549, 46] on div "Zoeken: metalen" at bounding box center [515, 47] width 279 height 18
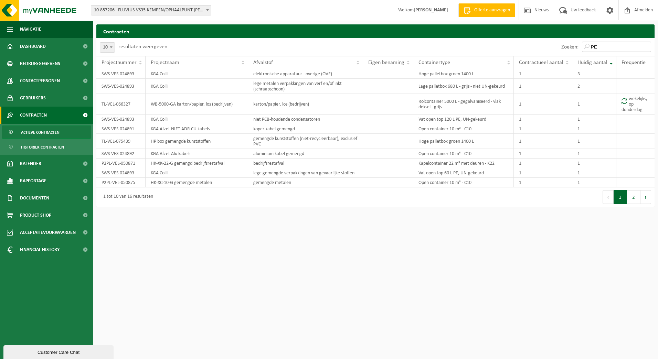
type input "P"
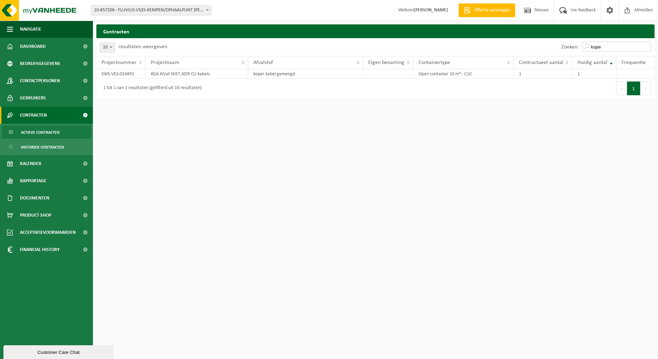
type input "koper"
drag, startPoint x: 614, startPoint y: 47, endPoint x: 397, endPoint y: 21, distance: 218.7
click at [397, 22] on div "Contracten Even geduld. Door de grote hoeveelheid gegevens duurt het laden even…" at bounding box center [329, 51] width 658 height 102
type input "a"
type input "elek"
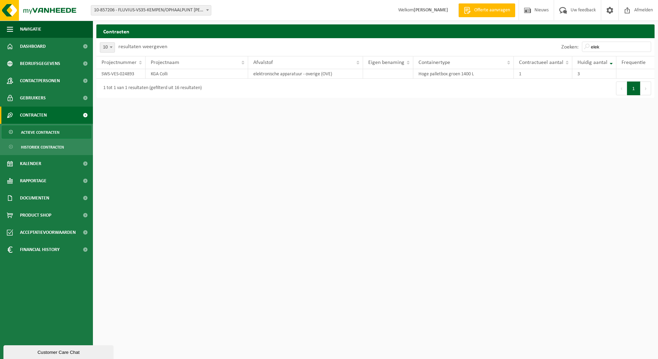
click at [525, 159] on html "Vestiging: 10-733591 - FLUVIUS SYSTEM OPERATOR CVBA - MERELBEKE-MELLE 10-908797…" at bounding box center [329, 179] width 658 height 359
click at [607, 45] on input "elek" at bounding box center [616, 47] width 69 height 10
click at [647, 45] on input "elek" at bounding box center [616, 47] width 69 height 10
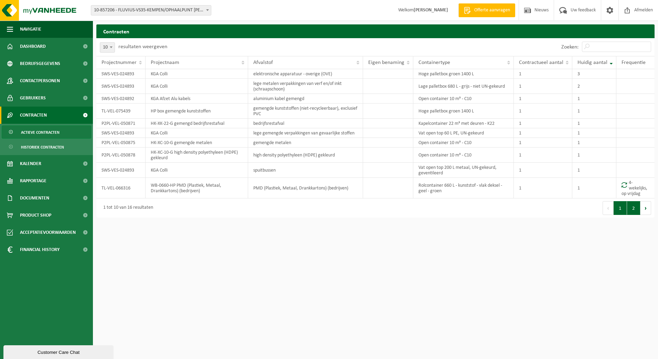
click at [636, 211] on button "2" at bounding box center [633, 208] width 13 height 14
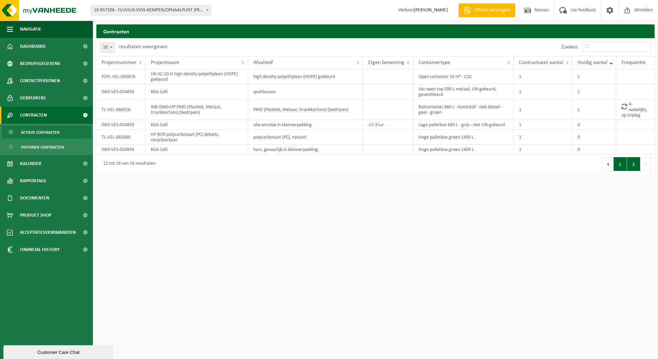
click at [619, 168] on button "1" at bounding box center [620, 164] width 13 height 14
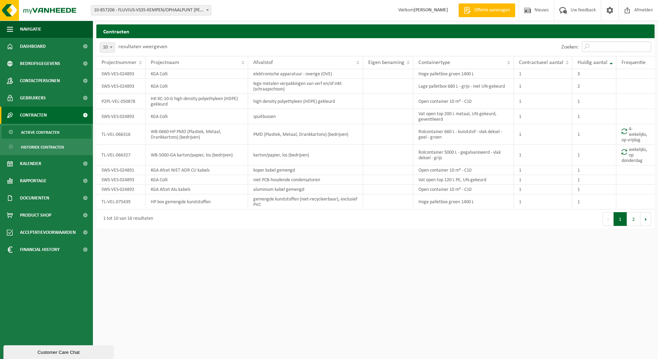
click at [626, 49] on input "Zoeken:" at bounding box center [616, 47] width 69 height 10
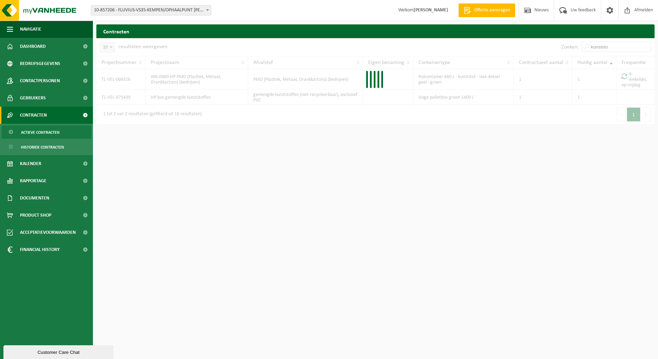
type input "kunststof"
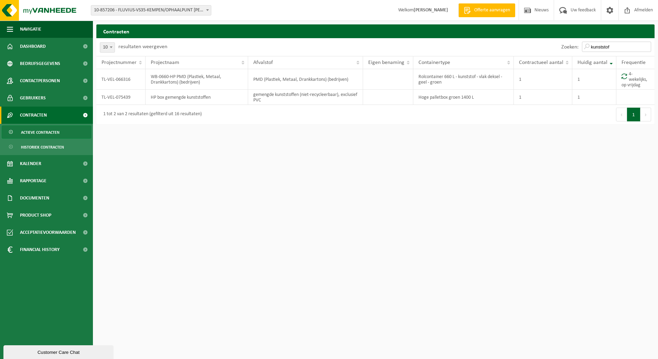
click at [647, 49] on input "kunststof" at bounding box center [616, 47] width 69 height 10
click at [646, 46] on input "kunststof" at bounding box center [616, 47] width 69 height 10
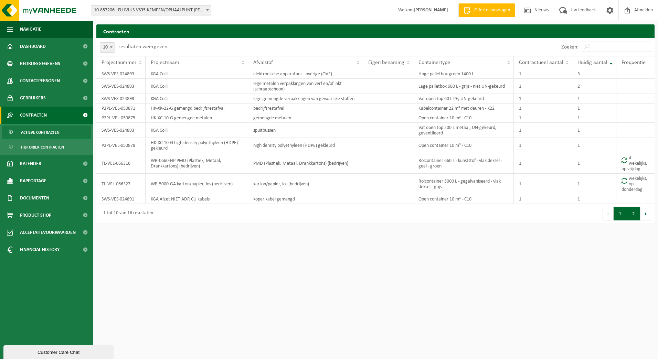
click at [632, 213] on button "2" at bounding box center [633, 214] width 13 height 14
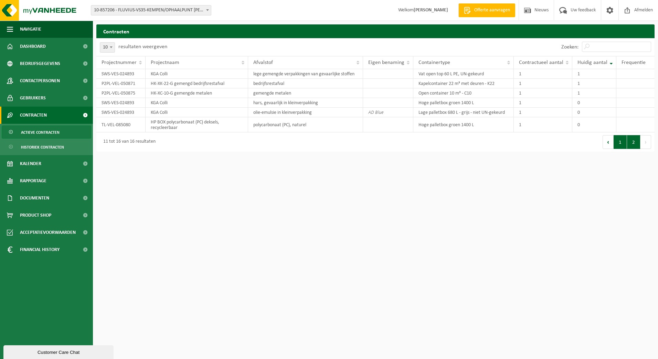
click at [617, 141] on button "1" at bounding box center [620, 142] width 13 height 14
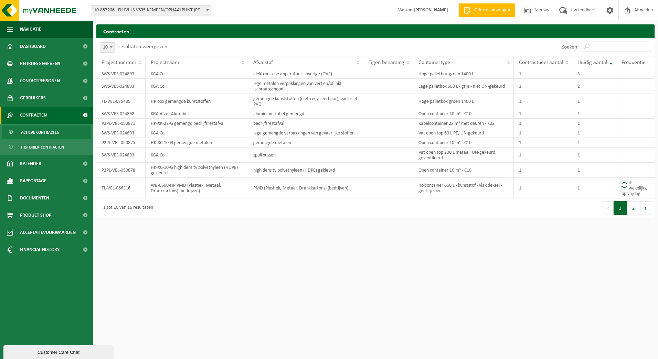
click at [597, 47] on input "Zoeken:" at bounding box center [616, 47] width 69 height 10
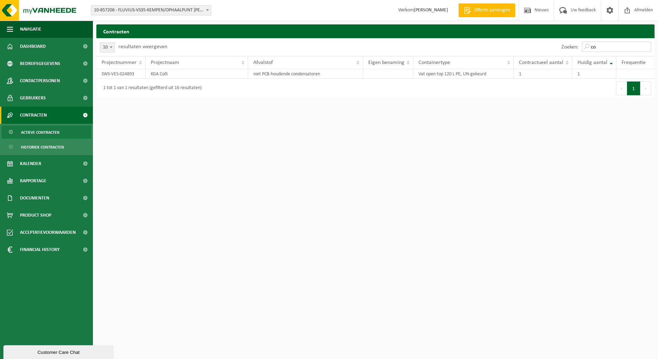
type input "c"
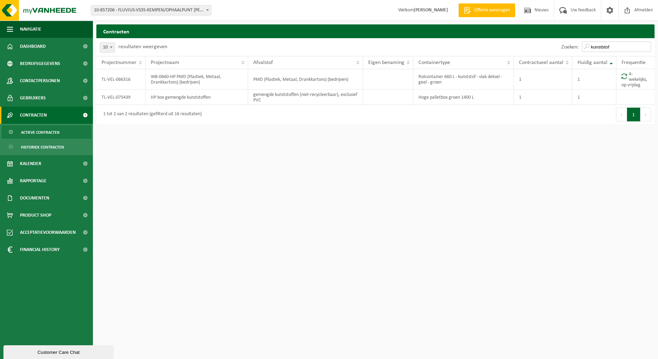
drag, startPoint x: 626, startPoint y: 48, endPoint x: 482, endPoint y: 35, distance: 144.8
click at [482, 35] on div "Contracten Even geduld. Door de grote hoeveelheid gegevens duurt het laden even…" at bounding box center [375, 75] width 565 height 103
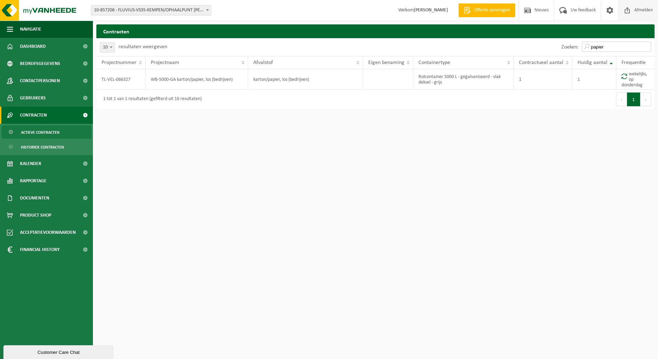
type input "papier"
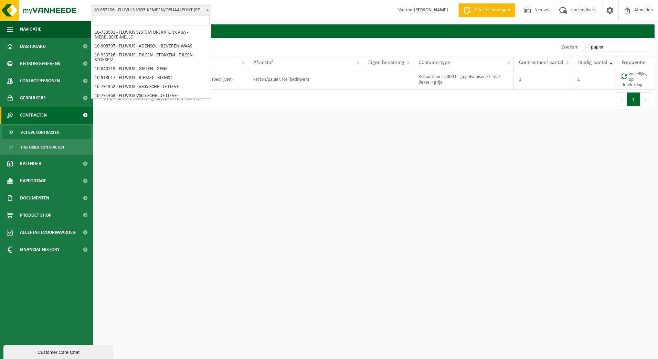
click at [202, 13] on span "10-857206 - FLUVIUS-VS35-KEMPEN/OPHAALPUNT [PERSON_NAME]" at bounding box center [151, 11] width 120 height 10
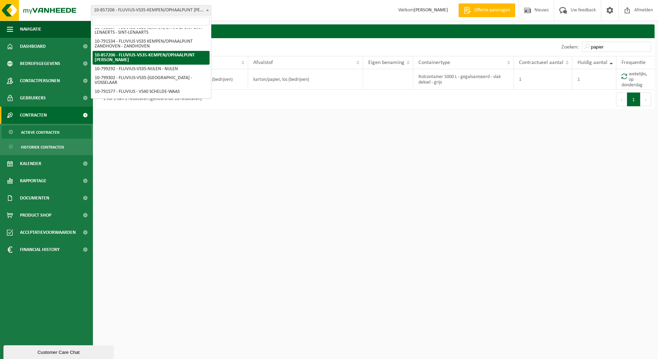
click at [191, 19] on input "search" at bounding box center [151, 21] width 117 height 9
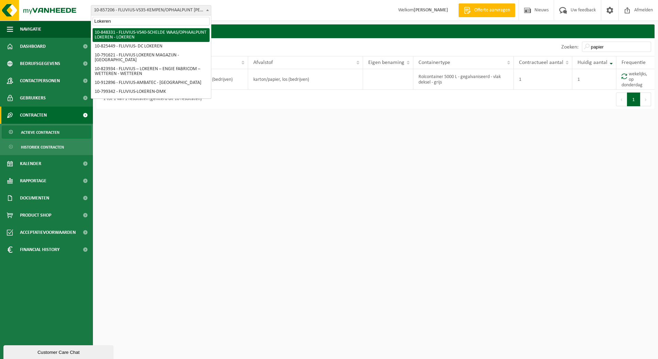
type input "Lokeren"
select select "95431"
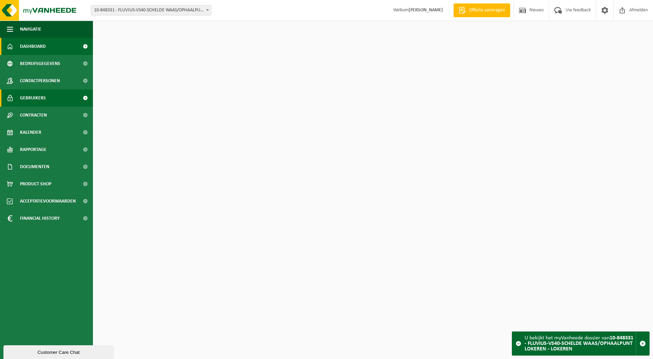
click at [39, 97] on span "Gebruikers" at bounding box center [33, 98] width 26 height 17
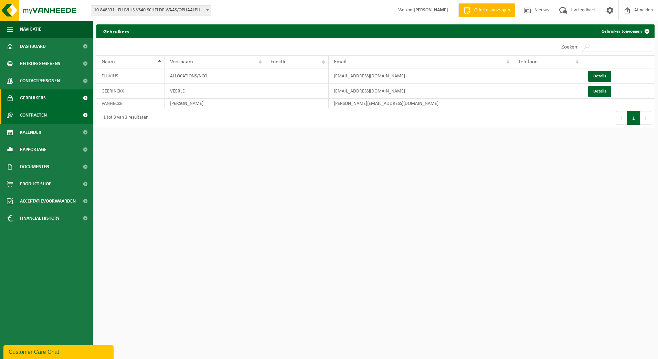
click at [35, 115] on span "Contracten" at bounding box center [33, 115] width 27 height 17
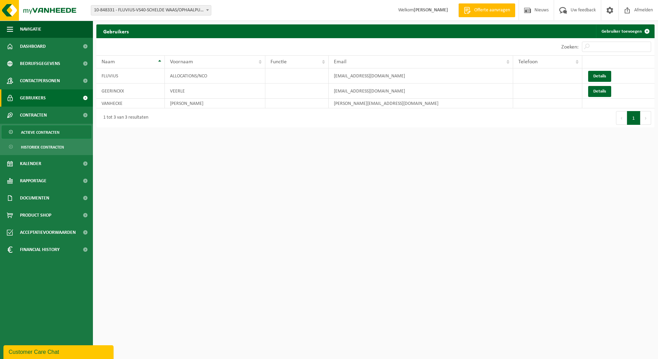
click at [35, 134] on span "Actieve contracten" at bounding box center [40, 132] width 39 height 13
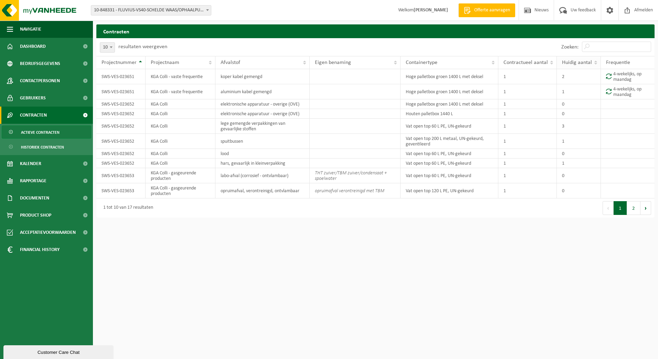
click at [571, 61] on span "Huidig aantal" at bounding box center [577, 63] width 30 height 6
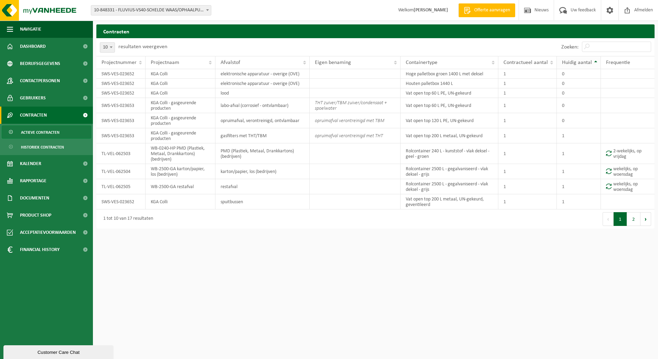
click at [571, 61] on span "Huidig aantal" at bounding box center [577, 63] width 30 height 6
